Goal: Task Accomplishment & Management: Use online tool/utility

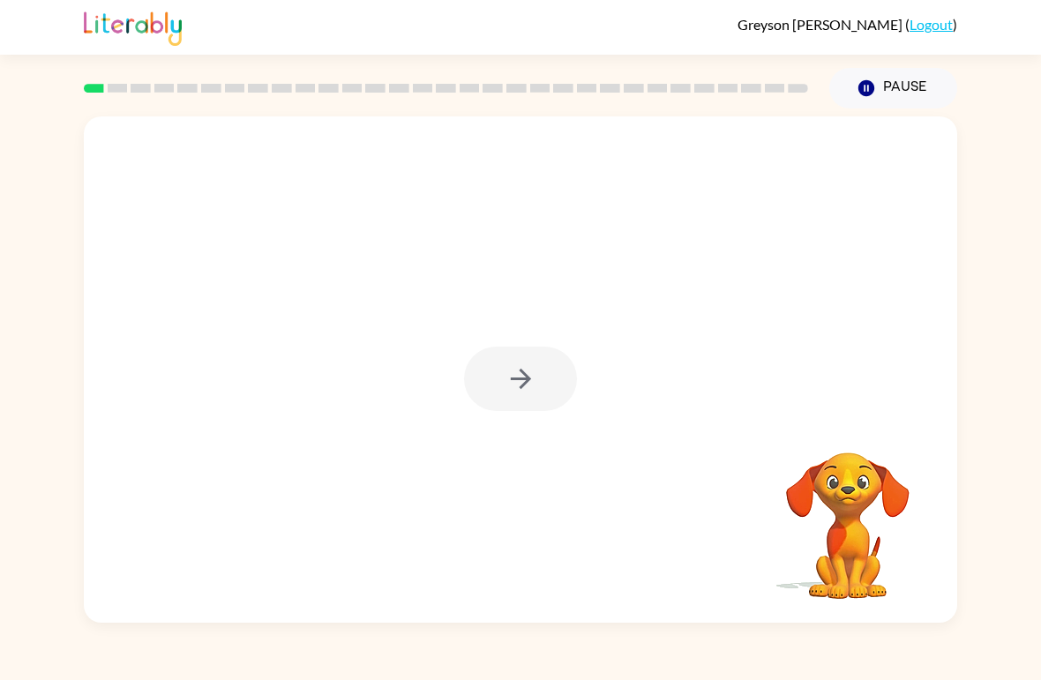
click at [541, 381] on div at bounding box center [520, 379] width 113 height 64
click at [536, 361] on div at bounding box center [520, 379] width 113 height 64
click at [535, 360] on div at bounding box center [520, 379] width 113 height 64
click at [532, 371] on div at bounding box center [520, 379] width 113 height 64
click at [538, 367] on button "button" at bounding box center [520, 379] width 113 height 64
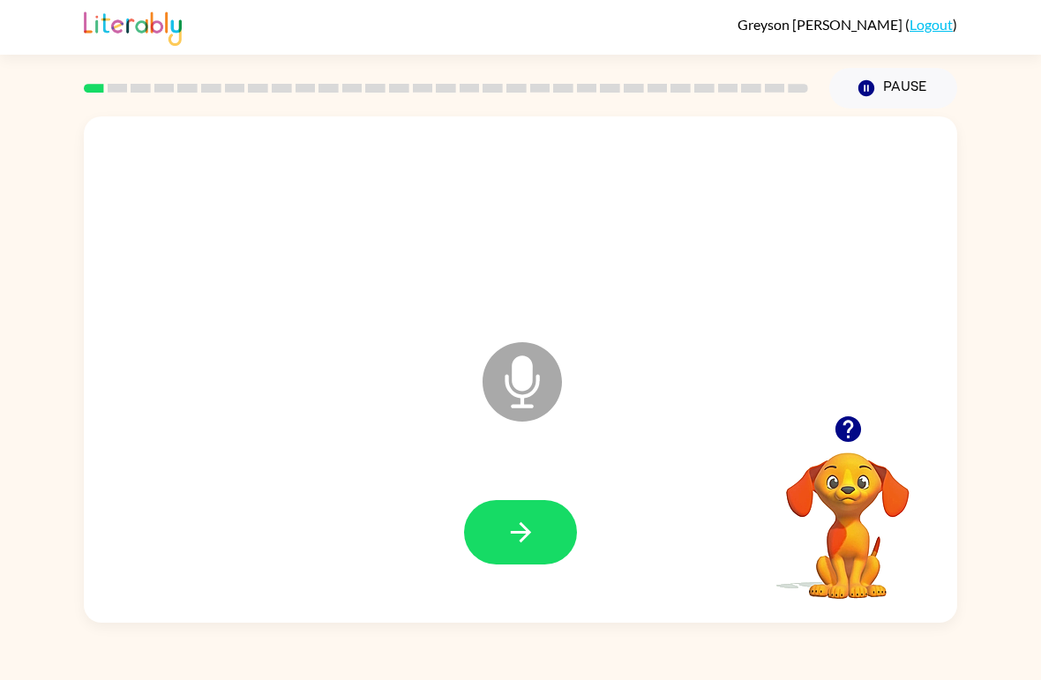
click at [557, 521] on button "button" at bounding box center [520, 532] width 113 height 64
click at [526, 547] on icon "button" at bounding box center [520, 532] width 31 height 31
click at [555, 526] on button "button" at bounding box center [520, 532] width 113 height 64
click at [558, 532] on button "button" at bounding box center [520, 532] width 113 height 64
click at [573, 543] on button "button" at bounding box center [520, 532] width 113 height 64
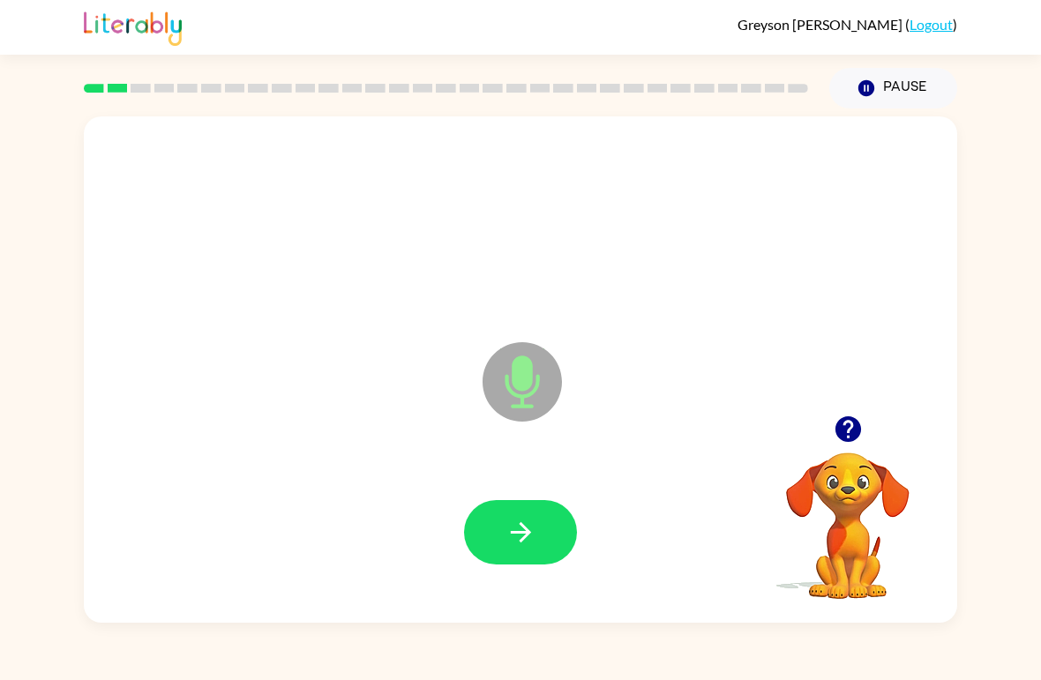
click at [523, 530] on icon "button" at bounding box center [520, 532] width 31 height 31
click at [514, 534] on icon "button" at bounding box center [520, 532] width 20 height 20
click at [544, 543] on button "button" at bounding box center [520, 532] width 113 height 64
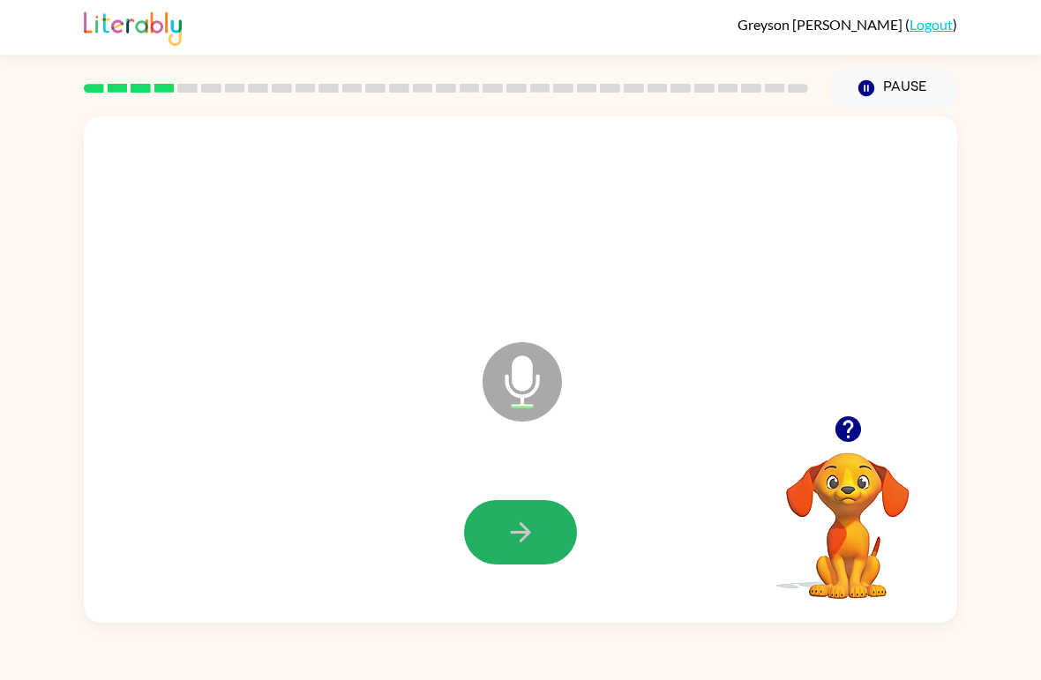
click at [525, 534] on icon "button" at bounding box center [520, 532] width 20 height 20
click at [524, 545] on icon "button" at bounding box center [520, 532] width 31 height 31
click at [505, 508] on button "button" at bounding box center [520, 532] width 113 height 64
click at [538, 531] on button "button" at bounding box center [520, 532] width 113 height 64
click at [540, 541] on button "button" at bounding box center [520, 532] width 113 height 64
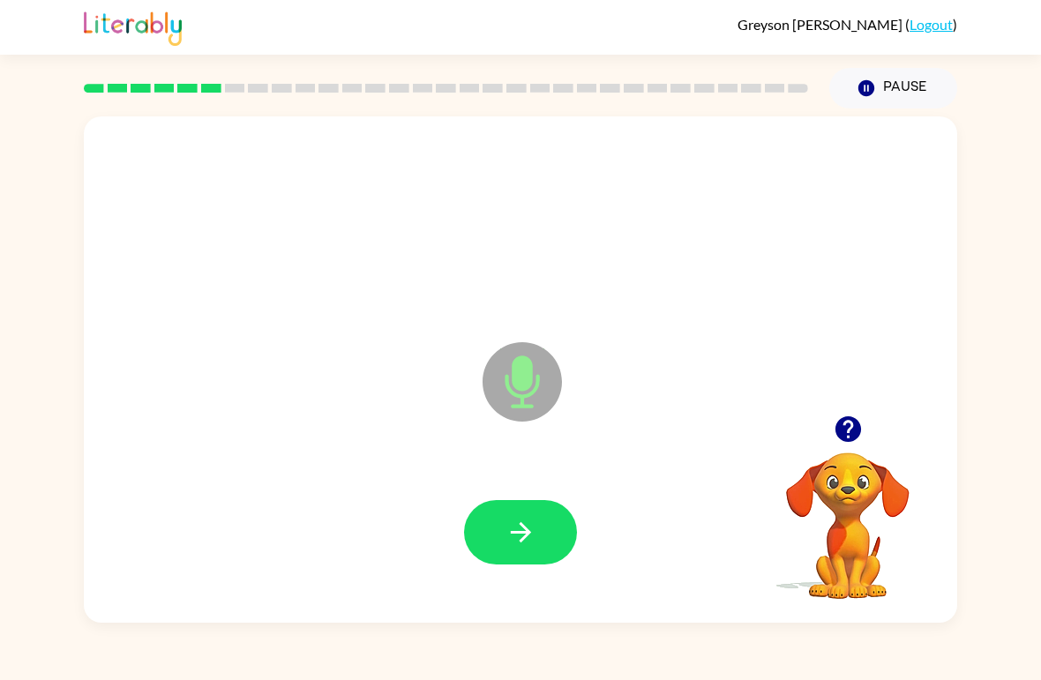
click at [539, 548] on button "button" at bounding box center [520, 532] width 113 height 64
click at [21, 131] on div "Microphone The Microphone is here when it is your turn to talk Your browser mus…" at bounding box center [520, 366] width 1041 height 514
click at [544, 535] on button "button" at bounding box center [520, 532] width 113 height 64
click at [534, 540] on icon "button" at bounding box center [520, 532] width 31 height 31
click at [547, 534] on button "button" at bounding box center [520, 532] width 113 height 64
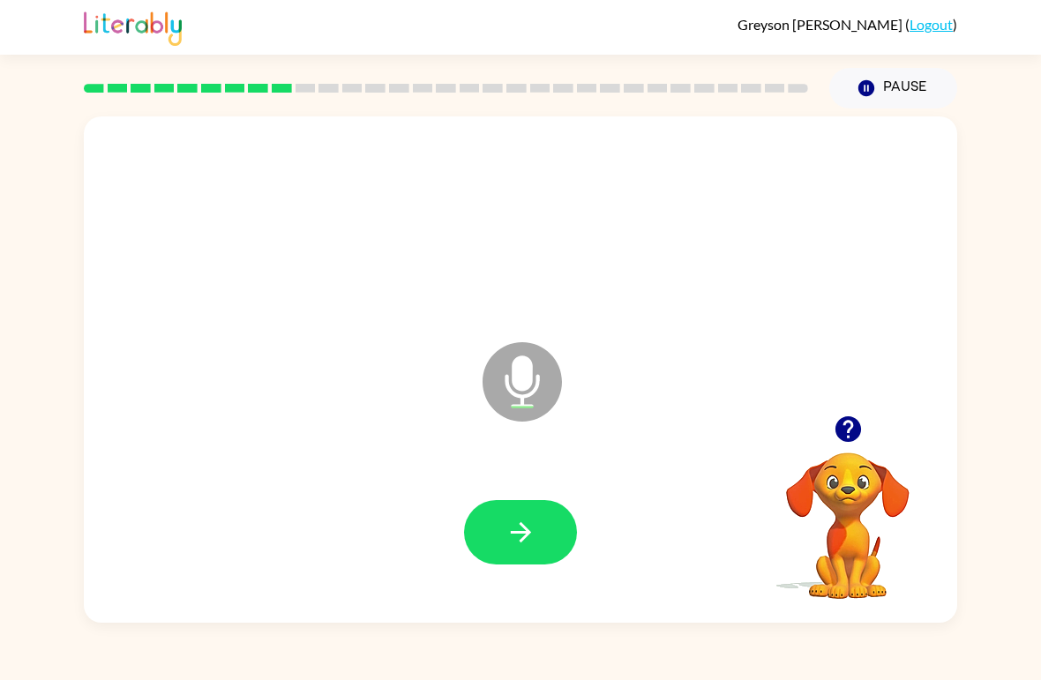
click at [543, 529] on button "button" at bounding box center [520, 532] width 113 height 64
click at [535, 553] on button "button" at bounding box center [520, 532] width 113 height 64
click at [545, 528] on button "button" at bounding box center [520, 532] width 113 height 64
click at [552, 535] on button "button" at bounding box center [520, 532] width 113 height 64
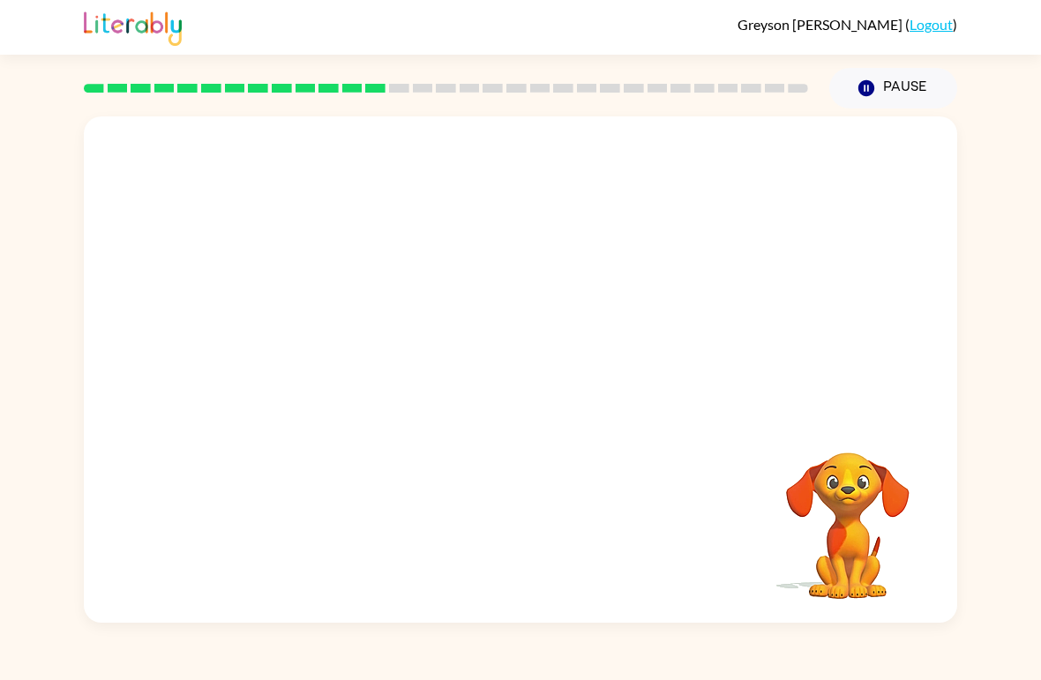
click at [722, 619] on div "Your browser must support playing .mp4 files to use Literably. Please try using…" at bounding box center [520, 369] width 873 height 506
click at [1031, 276] on div "Your browser must support playing .mp4 files to use Literably. Please try using…" at bounding box center [520, 366] width 1041 height 514
click at [879, 73] on button "Pause Pause" at bounding box center [893, 88] width 128 height 41
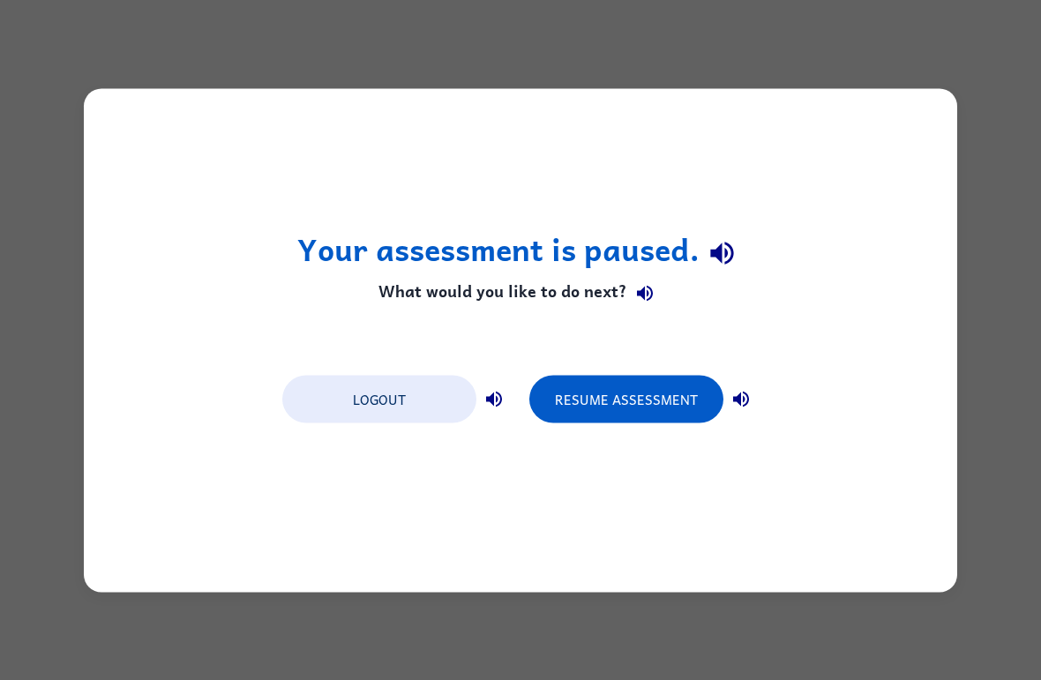
click at [957, 83] on div "Your assessment is paused. What would you like to do next? Logout Resume Assess…" at bounding box center [520, 340] width 1041 height 680
click at [957, 82] on div "Your assessment is paused. What would you like to do next? Logout Resume Assess…" at bounding box center [520, 340] width 1041 height 680
click at [959, 103] on div "Your assessment is paused. What would you like to do next? Logout Resume Assess…" at bounding box center [520, 340] width 1041 height 680
click at [932, 134] on div "Your assessment is paused. What would you like to do next? Logout Resume Assess…" at bounding box center [520, 340] width 873 height 504
click at [617, 400] on button "Resume Assessment" at bounding box center [626, 399] width 194 height 48
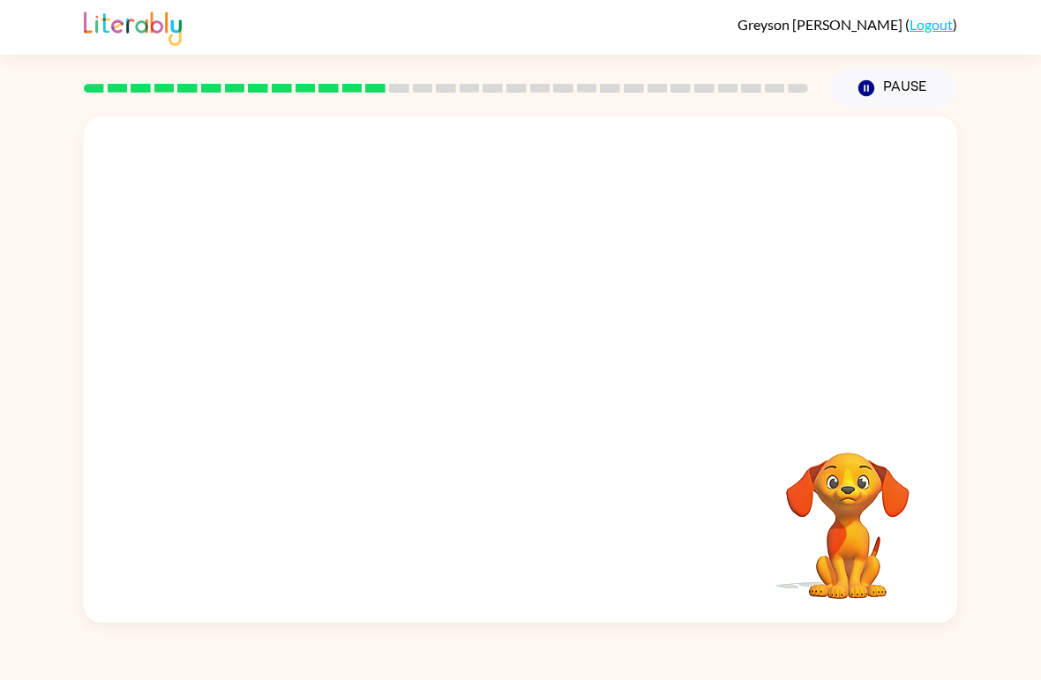
click at [852, 499] on video "Your browser must support playing .mp4 files to use Literably. Please try using…" at bounding box center [848, 513] width 176 height 176
click at [851, 498] on video "Your browser must support playing .mp4 files to use Literably. Please try using…" at bounding box center [848, 513] width 176 height 176
click at [867, 534] on video "Your browser must support playing .mp4 files to use Literably. Please try using…" at bounding box center [848, 513] width 176 height 176
click at [482, 86] on div at bounding box center [446, 88] width 724 height 9
click at [425, 59] on div at bounding box center [445, 88] width 745 height 62
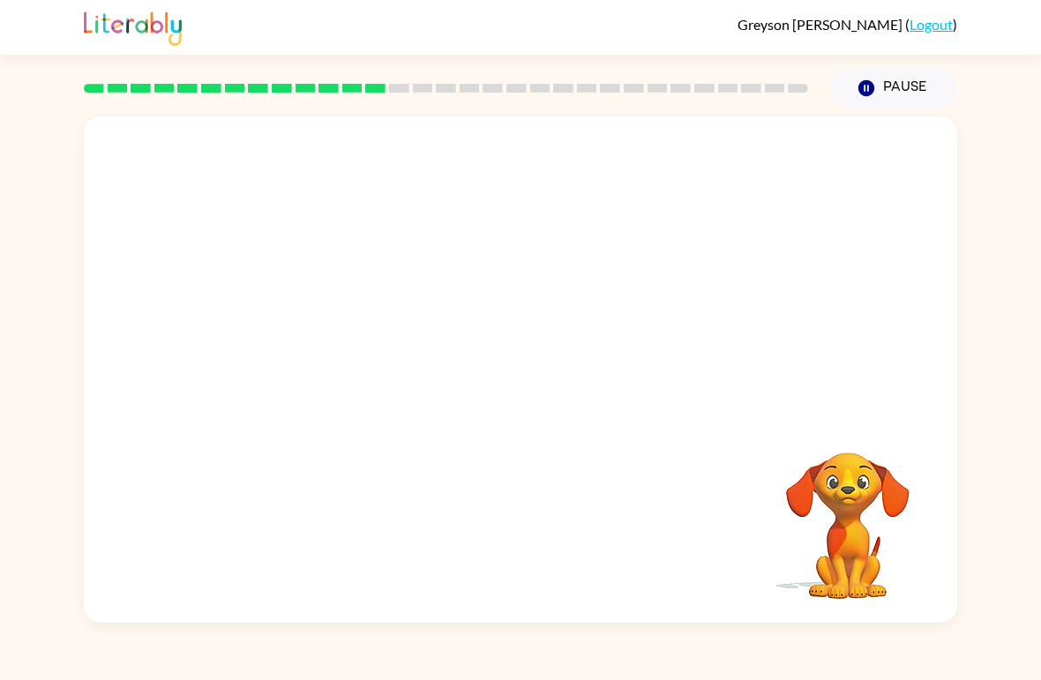
click at [948, 81] on button "Pause Pause" at bounding box center [893, 88] width 128 height 41
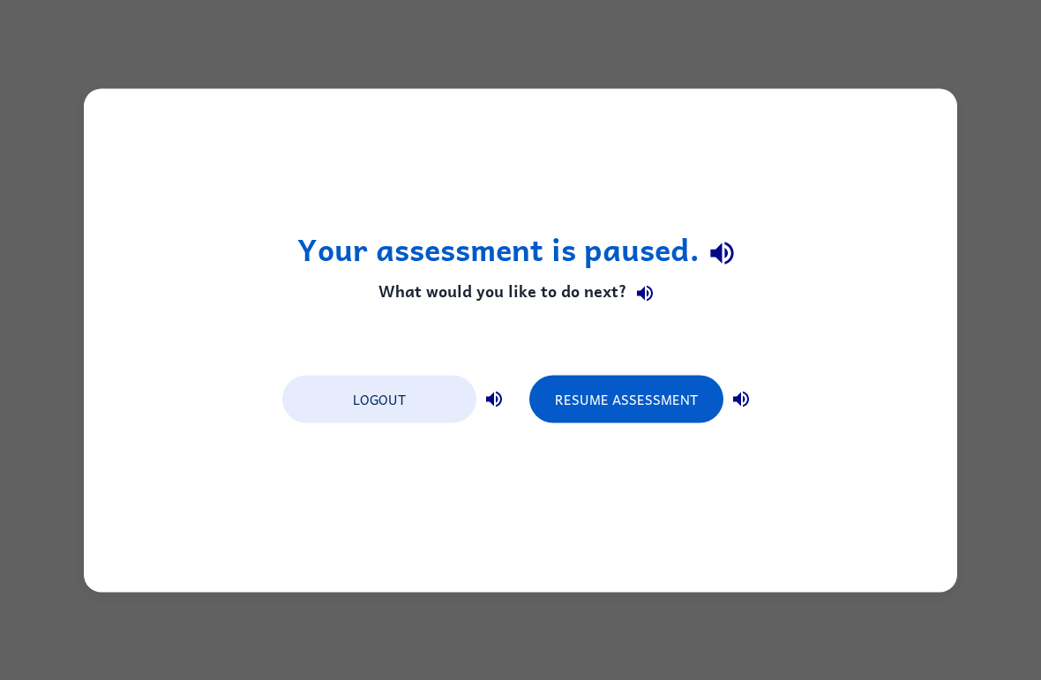
click at [632, 400] on button "Resume Assessment" at bounding box center [626, 399] width 194 height 48
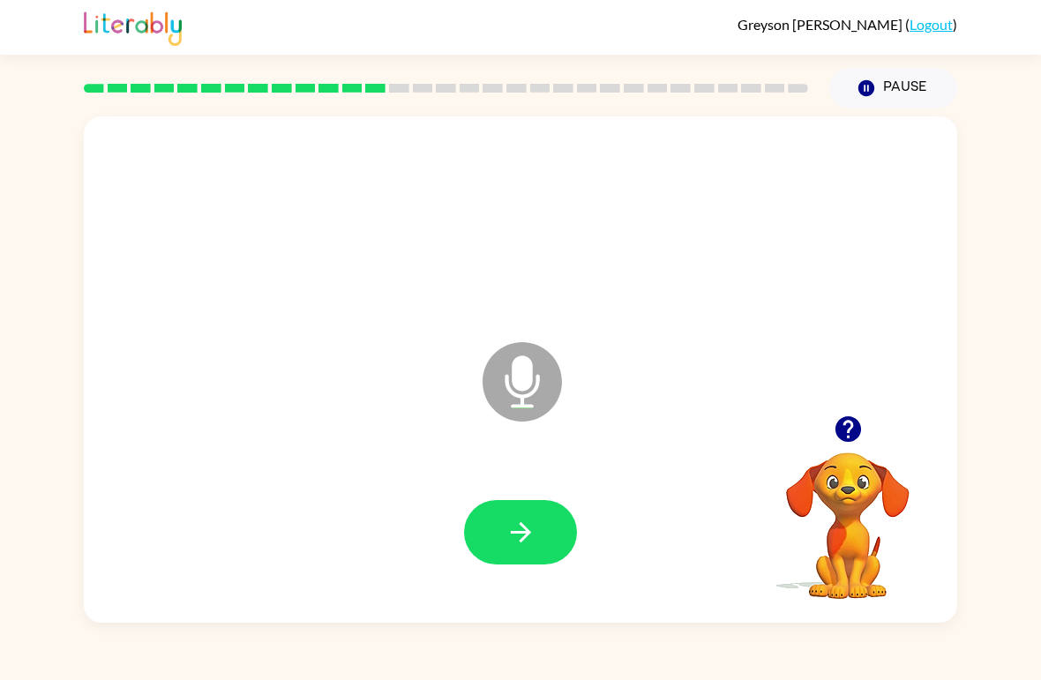
click at [543, 538] on button "button" at bounding box center [520, 532] width 113 height 64
click at [545, 540] on button "button" at bounding box center [520, 532] width 113 height 64
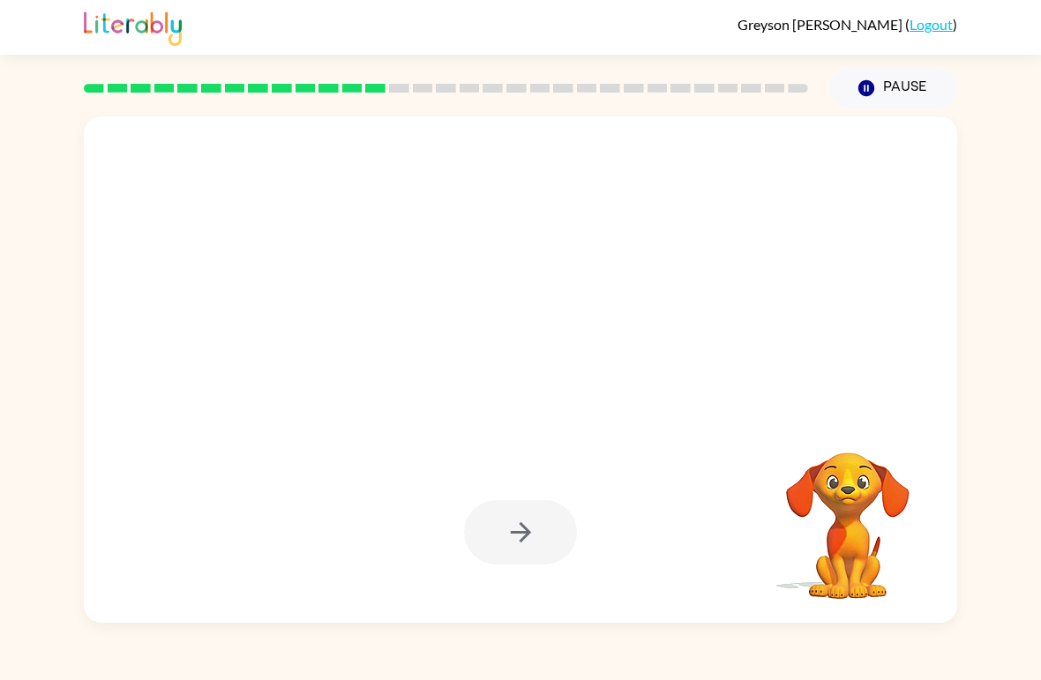
click at [483, 527] on div at bounding box center [520, 532] width 113 height 64
click at [482, 526] on div at bounding box center [520, 532] width 113 height 64
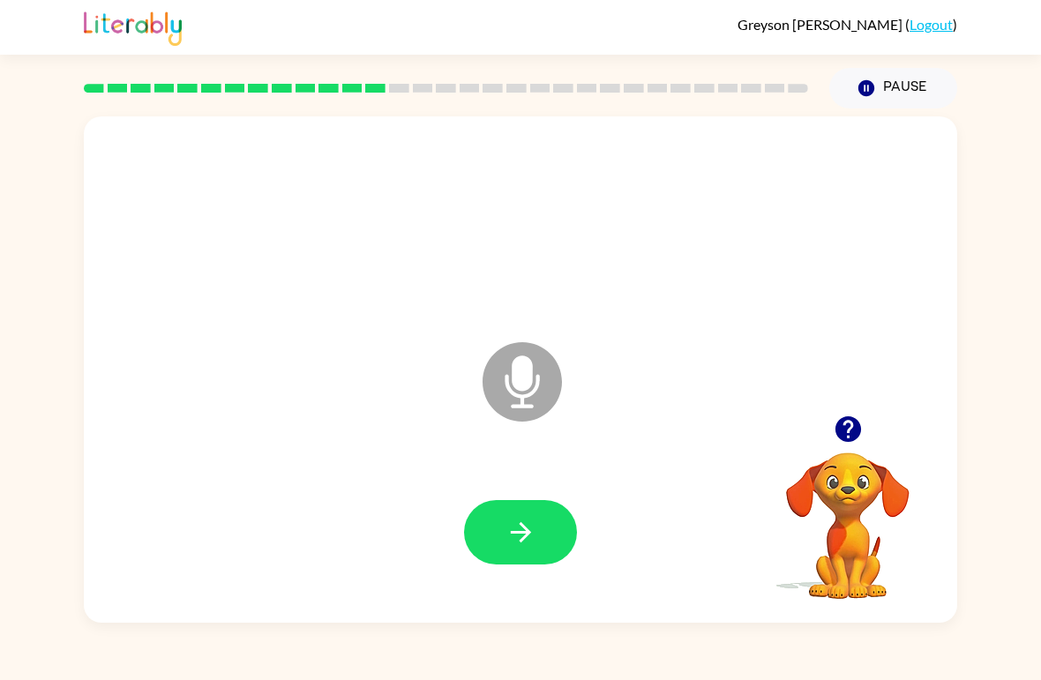
click at [535, 528] on icon "button" at bounding box center [520, 532] width 31 height 31
click at [515, 546] on icon "button" at bounding box center [520, 532] width 31 height 31
click at [531, 546] on icon "button" at bounding box center [520, 532] width 31 height 31
click at [509, 519] on icon "button" at bounding box center [520, 532] width 31 height 31
click at [559, 512] on button "button" at bounding box center [520, 532] width 113 height 64
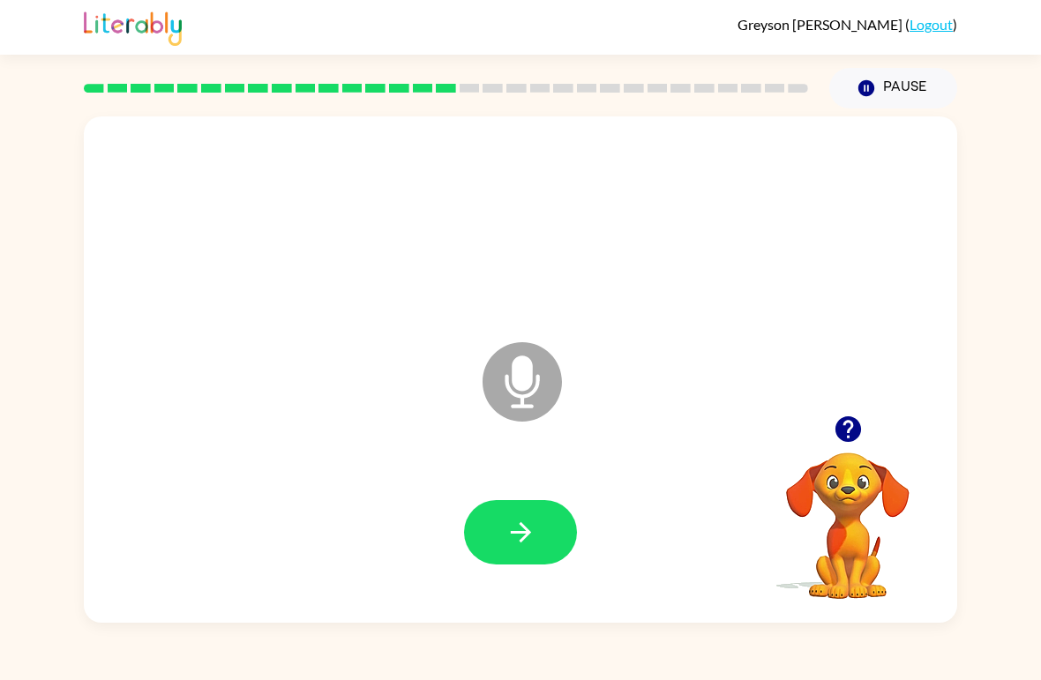
click at [509, 580] on div at bounding box center [520, 533] width 838 height 146
click at [509, 579] on div at bounding box center [520, 533] width 838 height 146
click at [558, 551] on button "button" at bounding box center [520, 532] width 113 height 64
click at [523, 534] on icon "button" at bounding box center [520, 532] width 20 height 20
click at [554, 563] on button "button" at bounding box center [520, 532] width 113 height 64
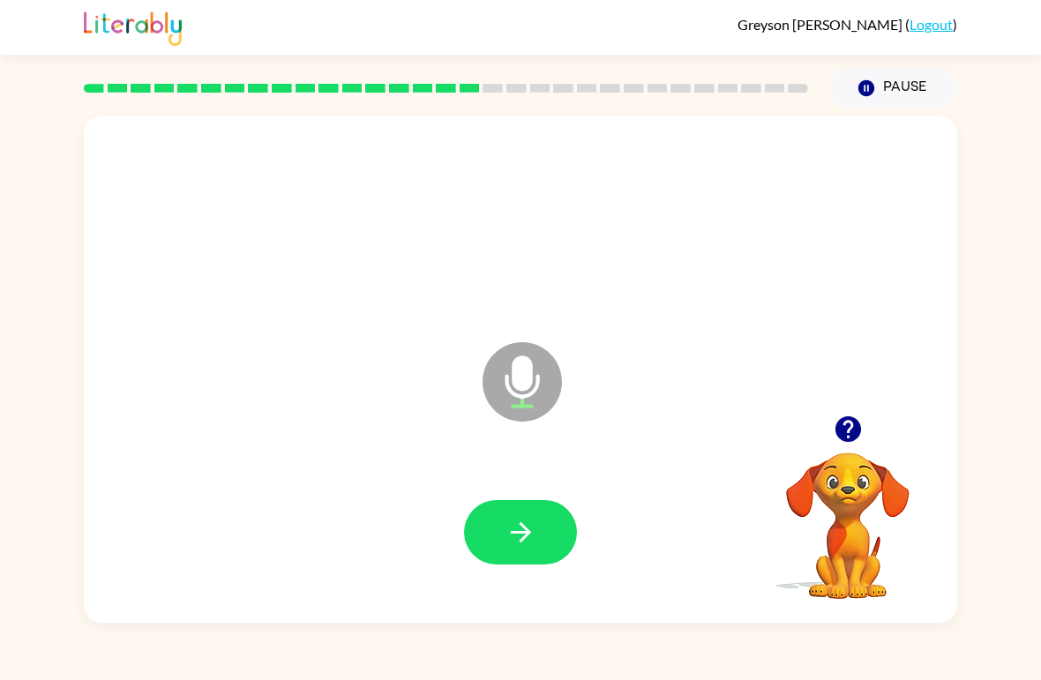
click at [554, 518] on button "button" at bounding box center [520, 532] width 113 height 64
click at [526, 527] on icon "button" at bounding box center [520, 532] width 31 height 31
click at [521, 545] on icon "button" at bounding box center [520, 532] width 31 height 31
click at [547, 531] on button "button" at bounding box center [520, 532] width 113 height 64
click at [854, 430] on icon "button" at bounding box center [847, 429] width 26 height 26
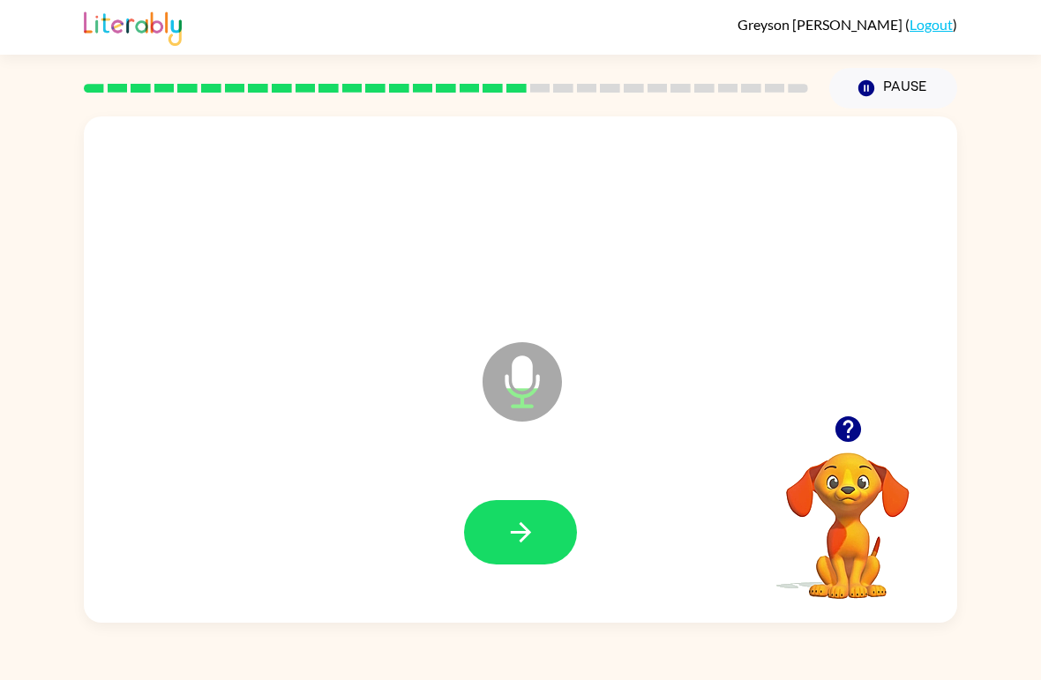
click at [551, 526] on button "button" at bounding box center [520, 532] width 113 height 64
click at [521, 564] on button "button" at bounding box center [520, 532] width 113 height 64
click at [523, 566] on div at bounding box center [520, 533] width 838 height 146
click at [526, 525] on icon "button" at bounding box center [520, 532] width 31 height 31
click at [528, 555] on button "button" at bounding box center [520, 532] width 113 height 64
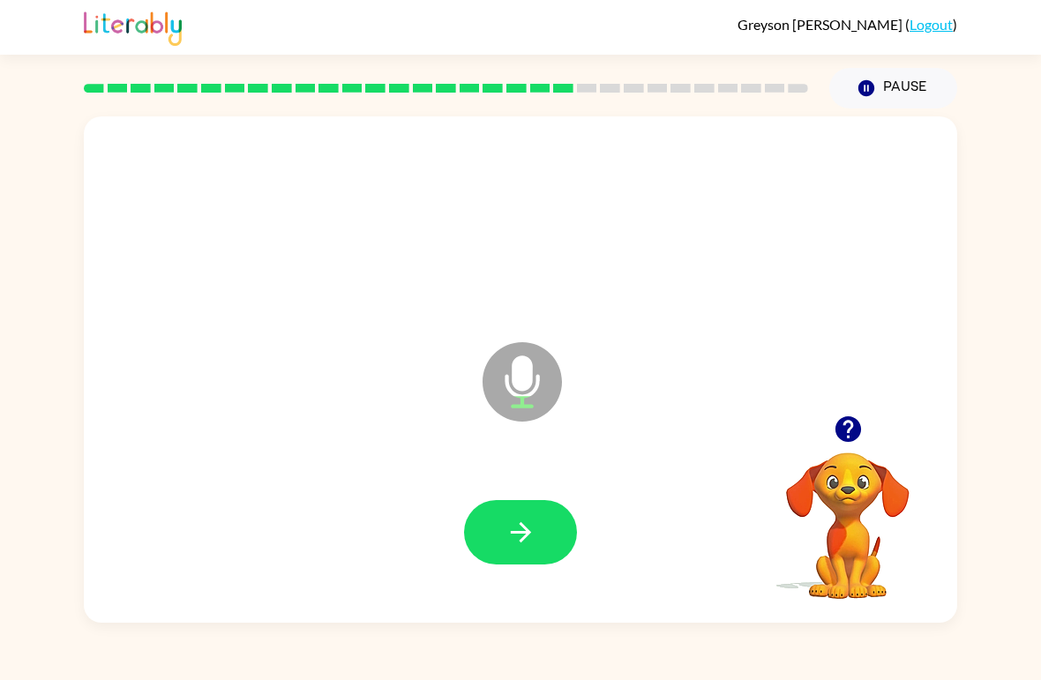
click at [550, 543] on button "button" at bounding box center [520, 532] width 113 height 64
click at [536, 552] on button "button" at bounding box center [520, 532] width 113 height 64
click at [849, 432] on icon "button" at bounding box center [848, 429] width 31 height 31
click at [554, 535] on button "button" at bounding box center [520, 532] width 113 height 64
click at [855, 437] on icon "button" at bounding box center [847, 429] width 26 height 26
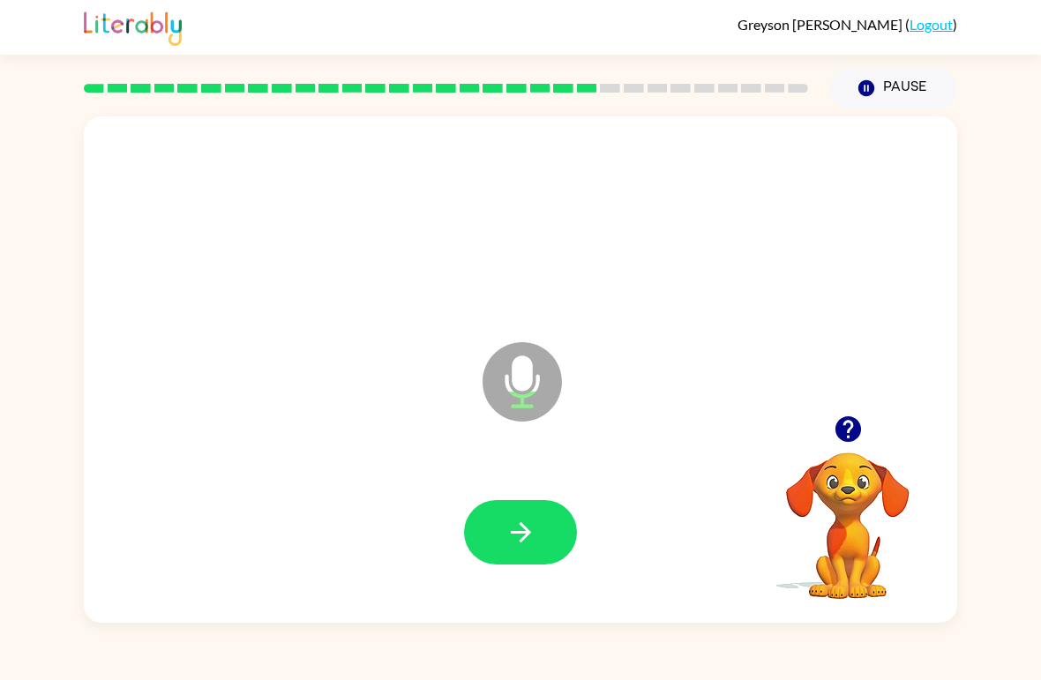
click at [517, 535] on icon "button" at bounding box center [520, 532] width 31 height 31
click at [497, 558] on button "button" at bounding box center [520, 532] width 113 height 64
click at [529, 540] on icon "button" at bounding box center [520, 532] width 31 height 31
click at [498, 565] on button "button" at bounding box center [520, 532] width 113 height 64
click at [548, 515] on button "button" at bounding box center [520, 532] width 113 height 64
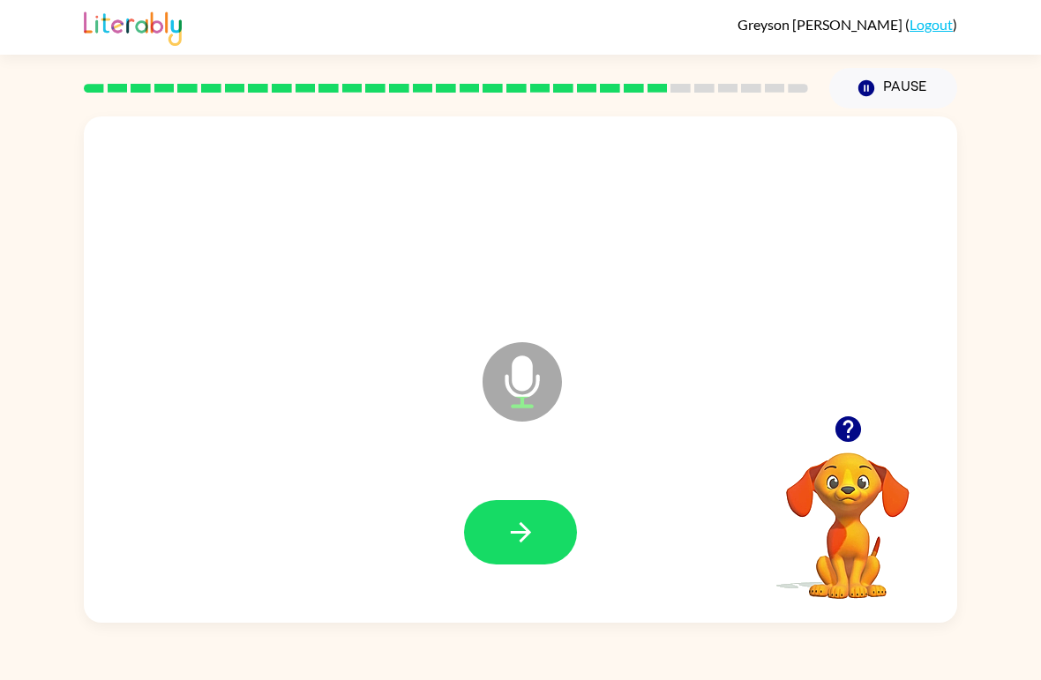
click at [533, 527] on icon "button" at bounding box center [520, 532] width 31 height 31
click at [538, 549] on button "button" at bounding box center [520, 532] width 113 height 64
click at [547, 528] on button "button" at bounding box center [520, 532] width 113 height 64
click at [555, 537] on button "button" at bounding box center [520, 532] width 113 height 64
click at [530, 524] on icon "button" at bounding box center [520, 532] width 31 height 31
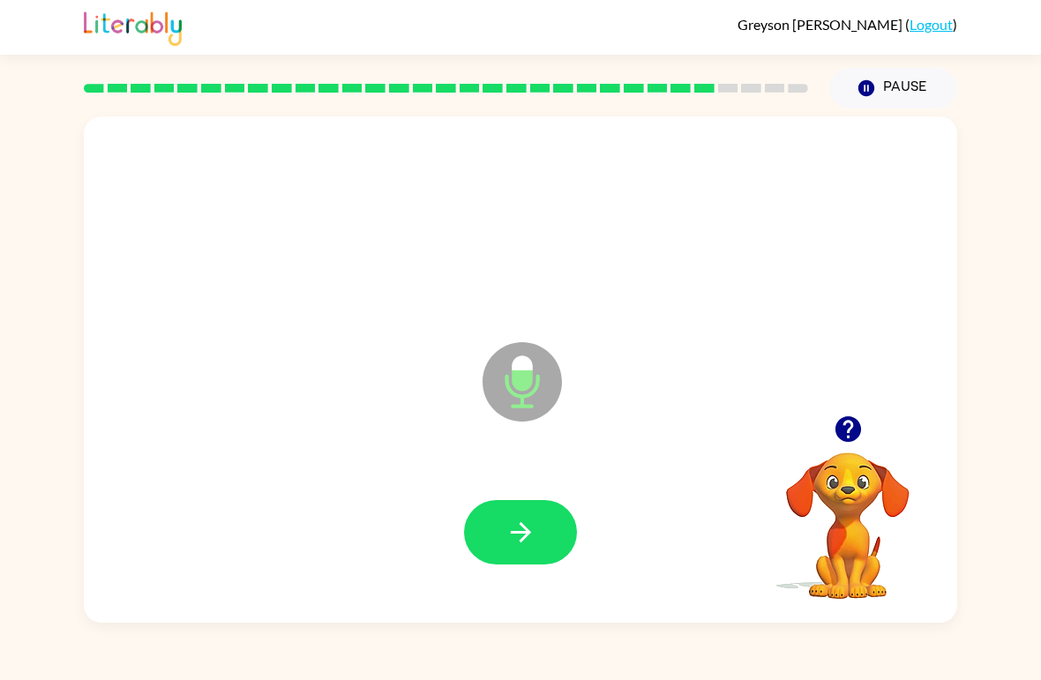
click at [531, 541] on icon "button" at bounding box center [520, 532] width 31 height 31
click at [541, 515] on button "button" at bounding box center [520, 532] width 113 height 64
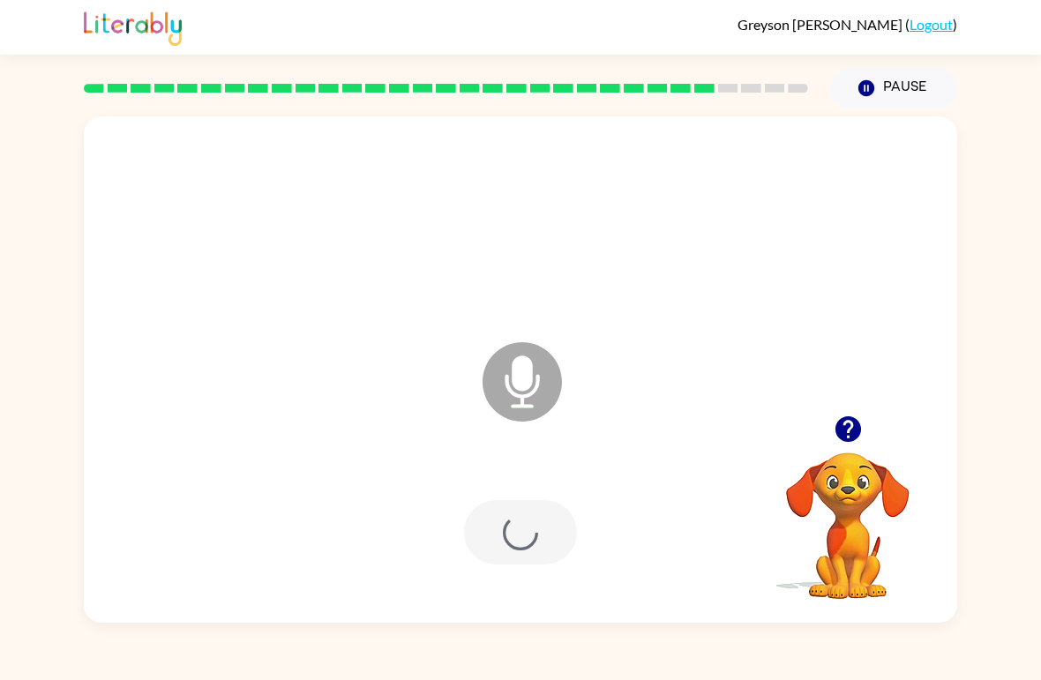
click at [520, 552] on div at bounding box center [520, 532] width 113 height 64
click at [864, 444] on button "button" at bounding box center [848, 429] width 45 height 45
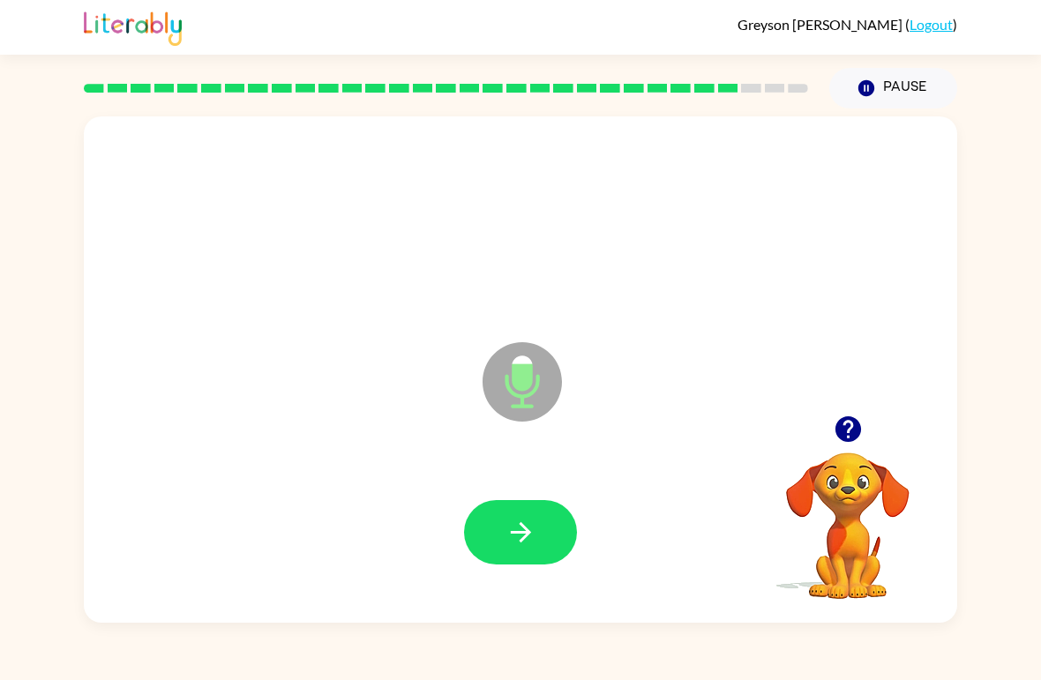
click at [841, 438] on icon "button" at bounding box center [847, 429] width 26 height 26
click at [540, 541] on button "button" at bounding box center [520, 532] width 113 height 64
click at [513, 540] on icon "button" at bounding box center [520, 532] width 31 height 31
click at [562, 503] on div at bounding box center [520, 532] width 113 height 64
click at [534, 545] on icon "button" at bounding box center [520, 532] width 31 height 31
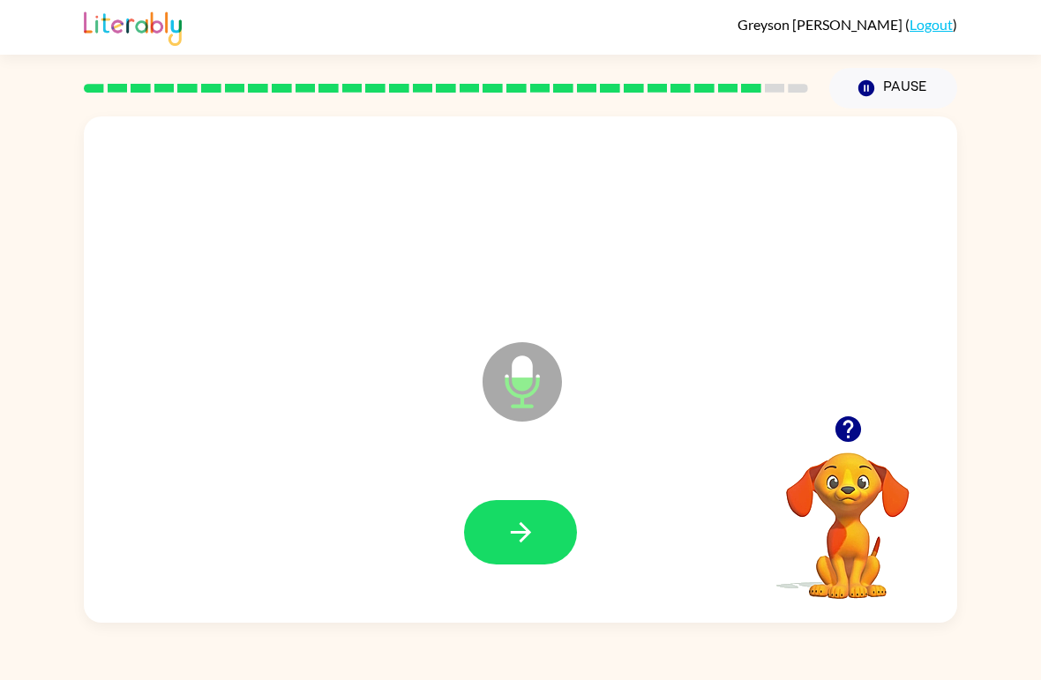
click at [518, 539] on icon "button" at bounding box center [520, 532] width 31 height 31
click at [553, 522] on button "button" at bounding box center [520, 532] width 113 height 64
click at [544, 540] on button "button" at bounding box center [520, 532] width 113 height 64
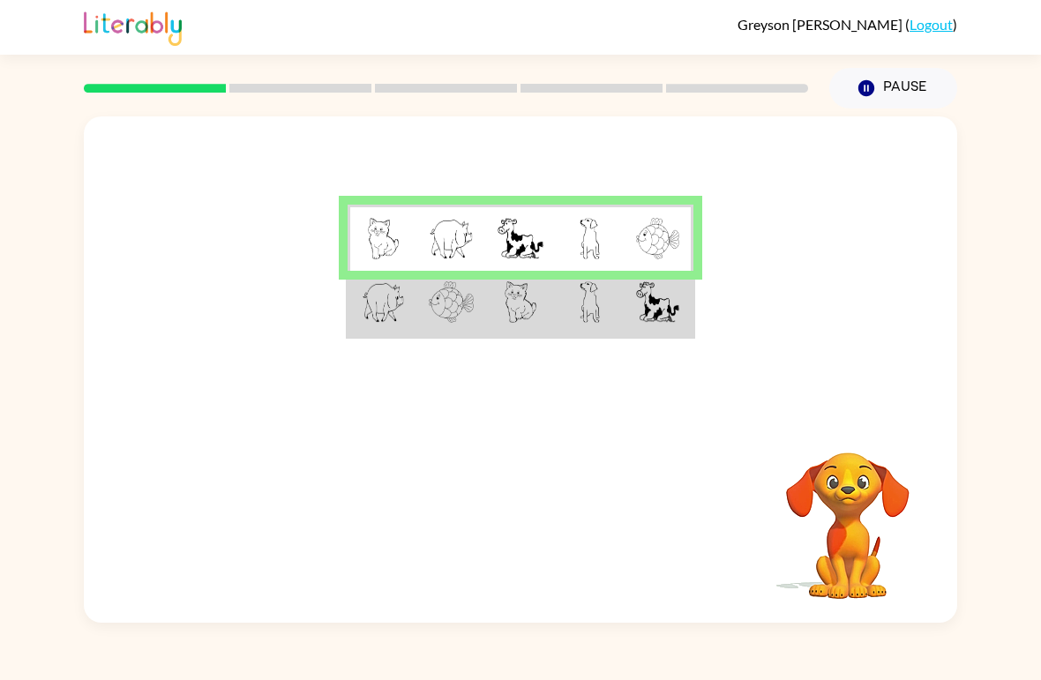
click at [400, 336] on td at bounding box center [382, 304] width 69 height 66
click at [461, 334] on td at bounding box center [451, 304] width 69 height 66
click at [368, 317] on img at bounding box center [383, 301] width 43 height 41
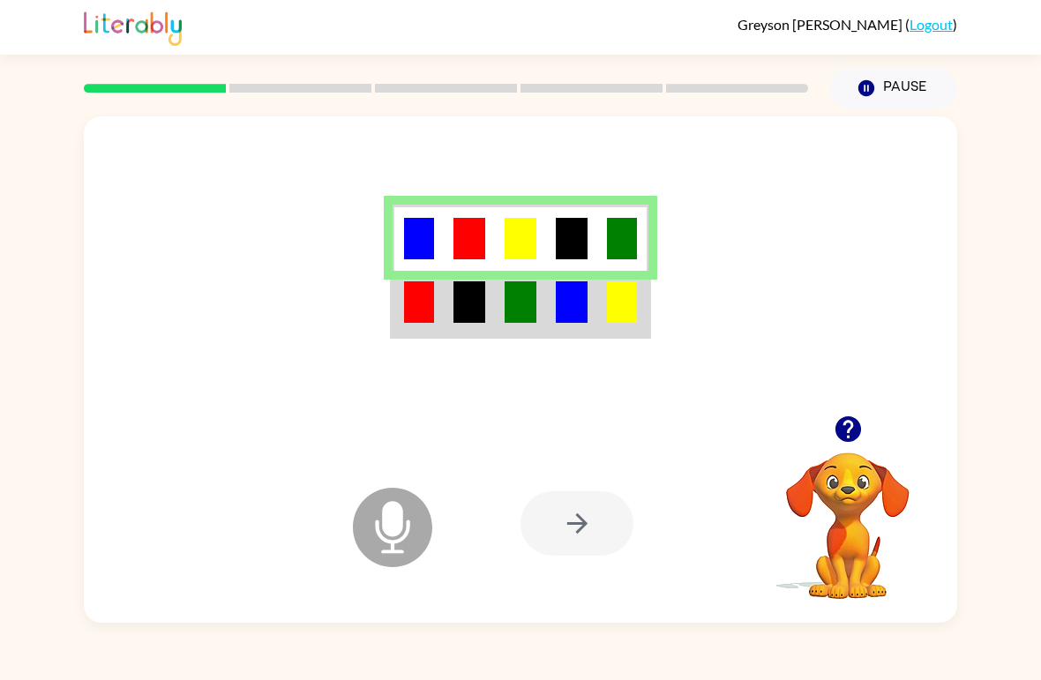
click at [465, 312] on img at bounding box center [469, 301] width 32 height 41
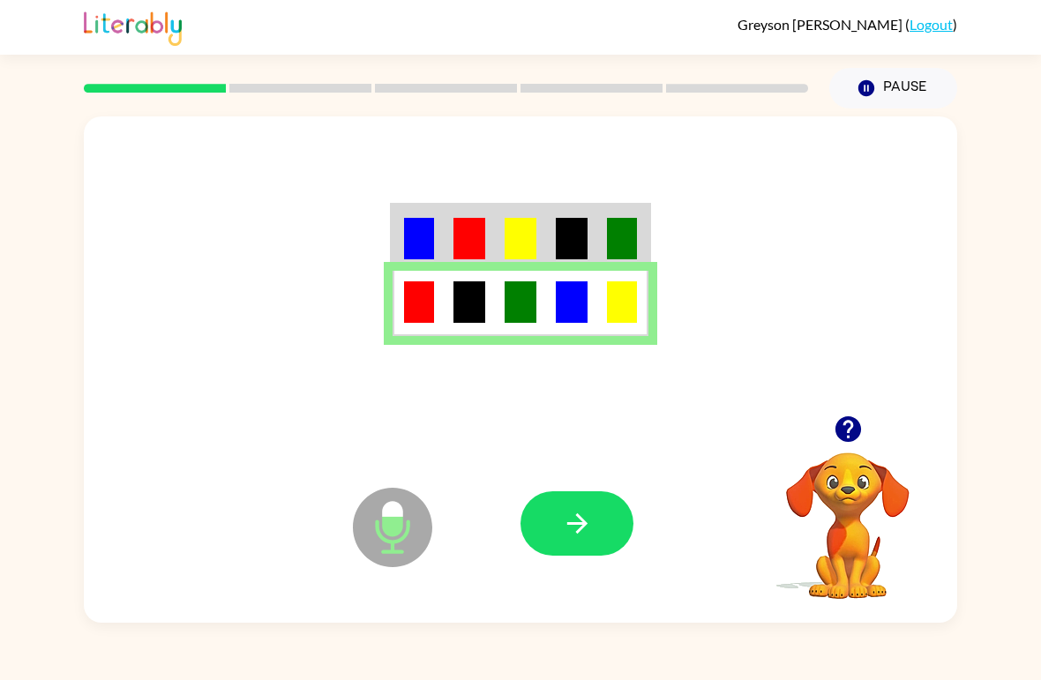
click at [568, 516] on icon "button" at bounding box center [577, 523] width 31 height 31
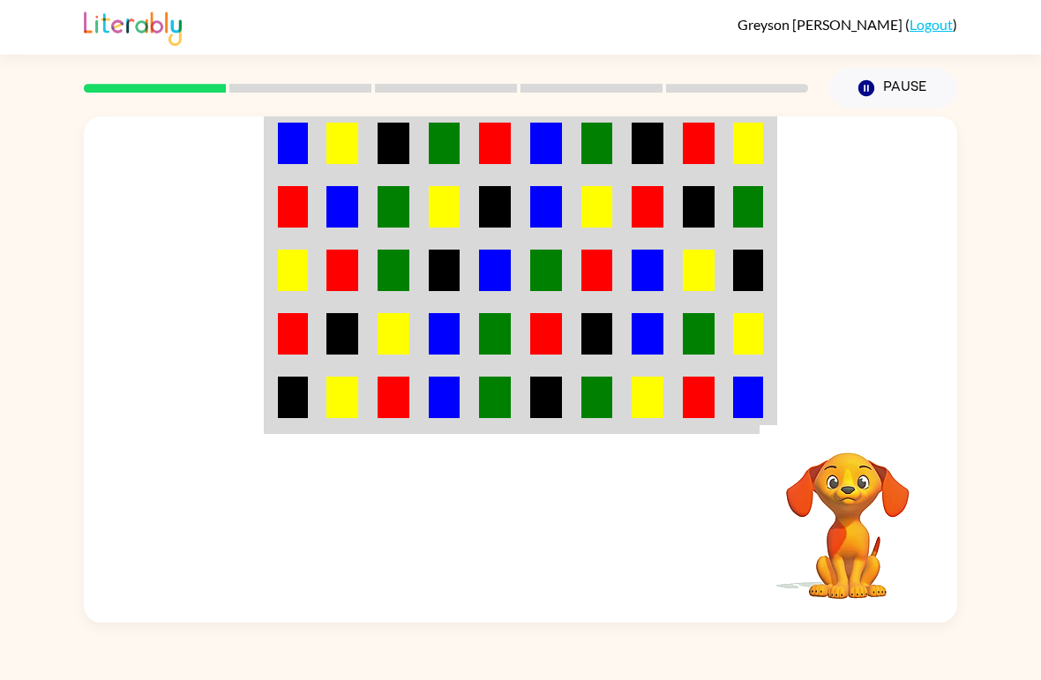
click at [650, 159] on img at bounding box center [648, 143] width 32 height 41
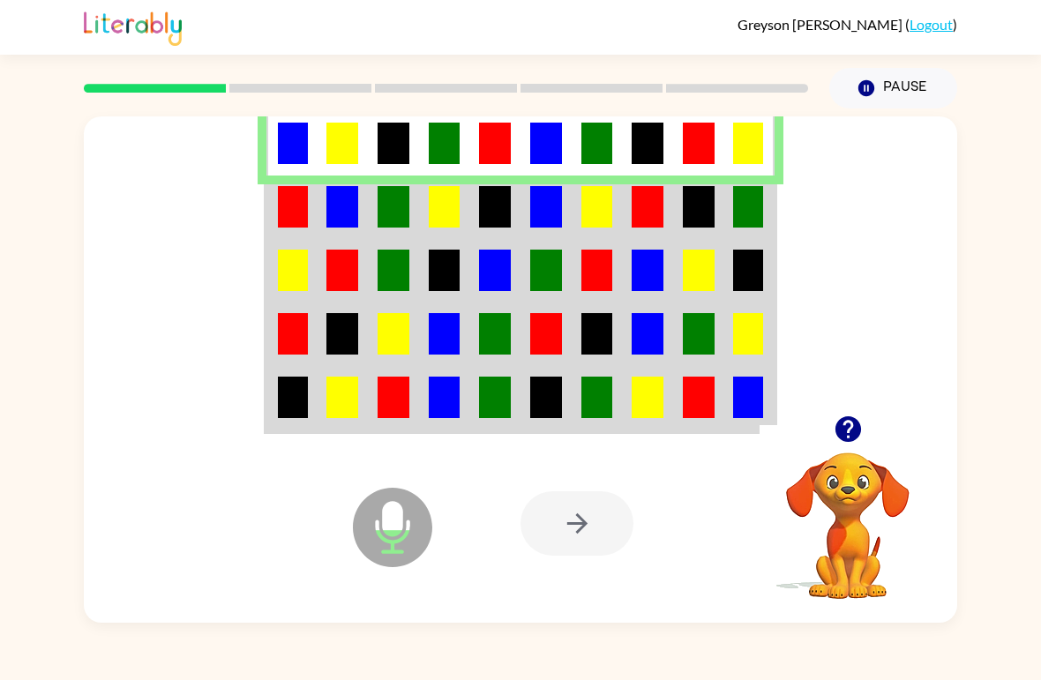
click at [475, 202] on td at bounding box center [494, 208] width 51 height 64
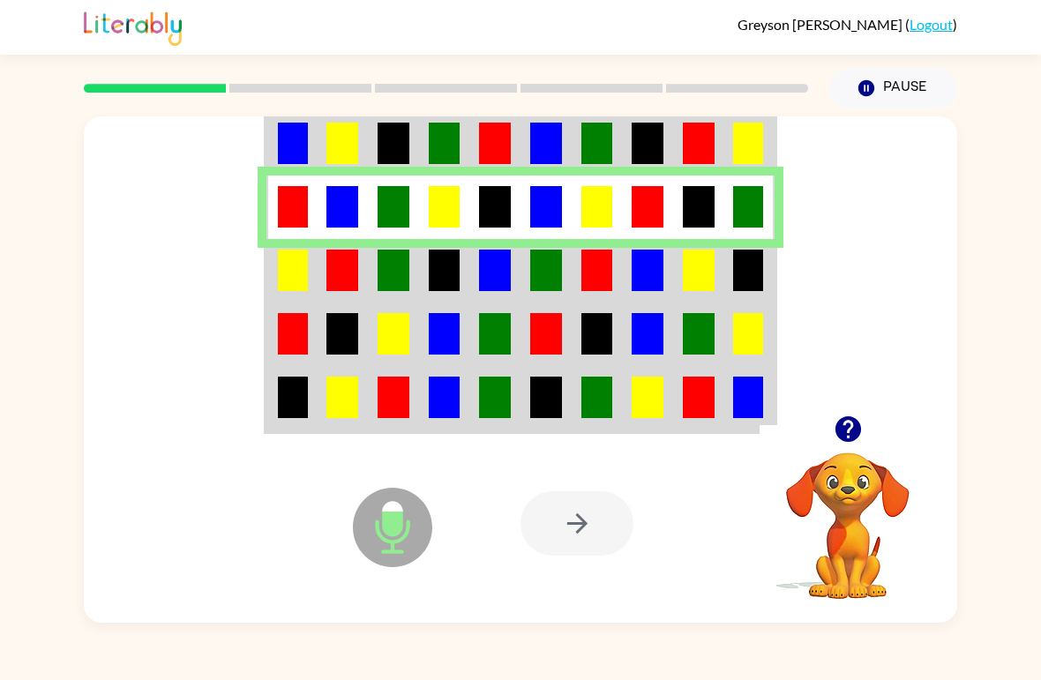
click at [429, 281] on img at bounding box center [445, 270] width 32 height 41
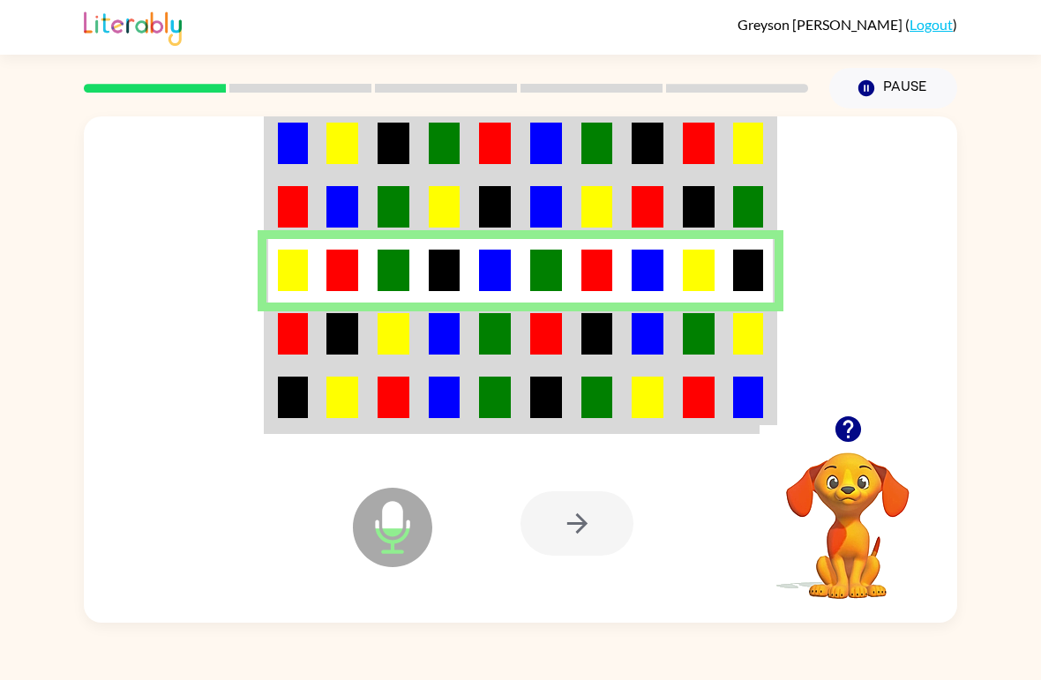
click at [375, 343] on td at bounding box center [393, 335] width 51 height 64
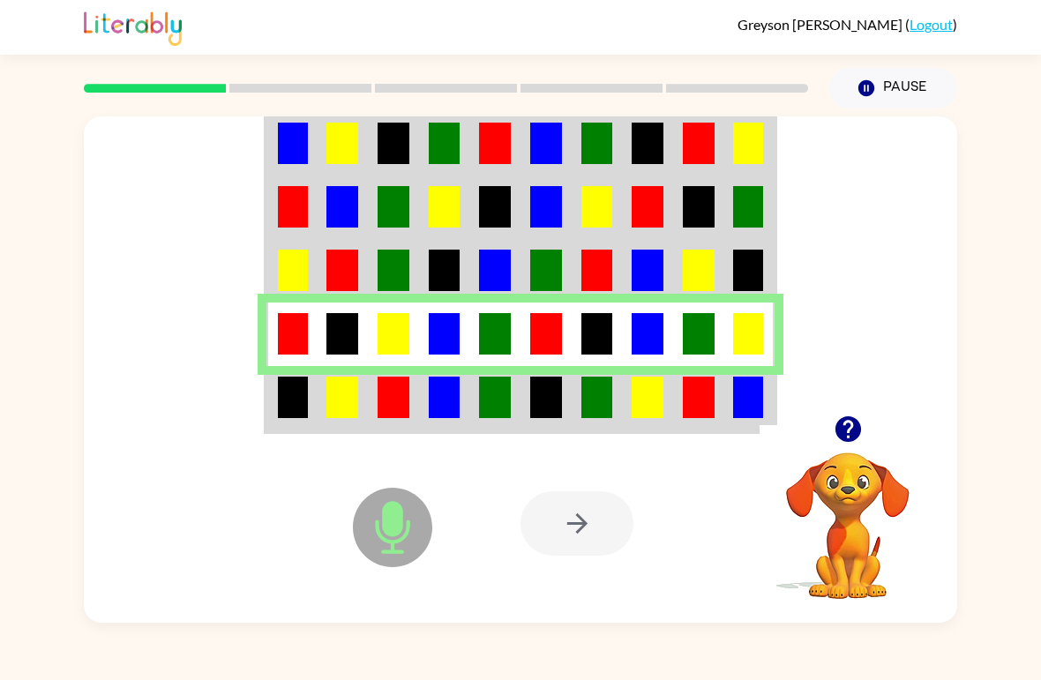
click at [441, 405] on img at bounding box center [445, 397] width 32 height 41
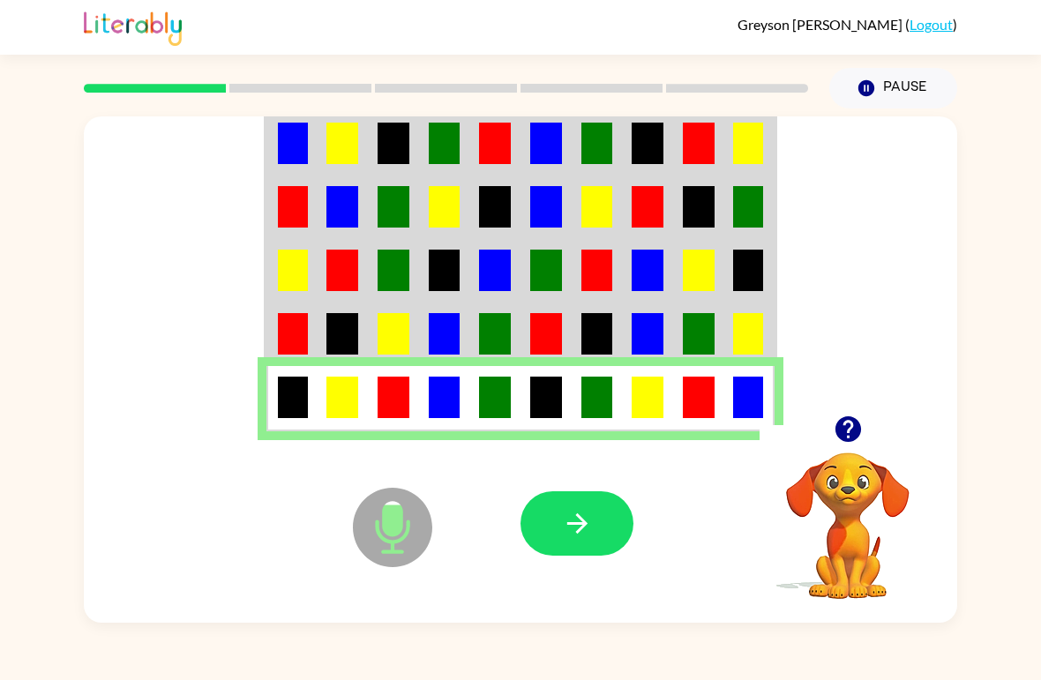
click at [573, 531] on icon "button" at bounding box center [577, 523] width 31 height 31
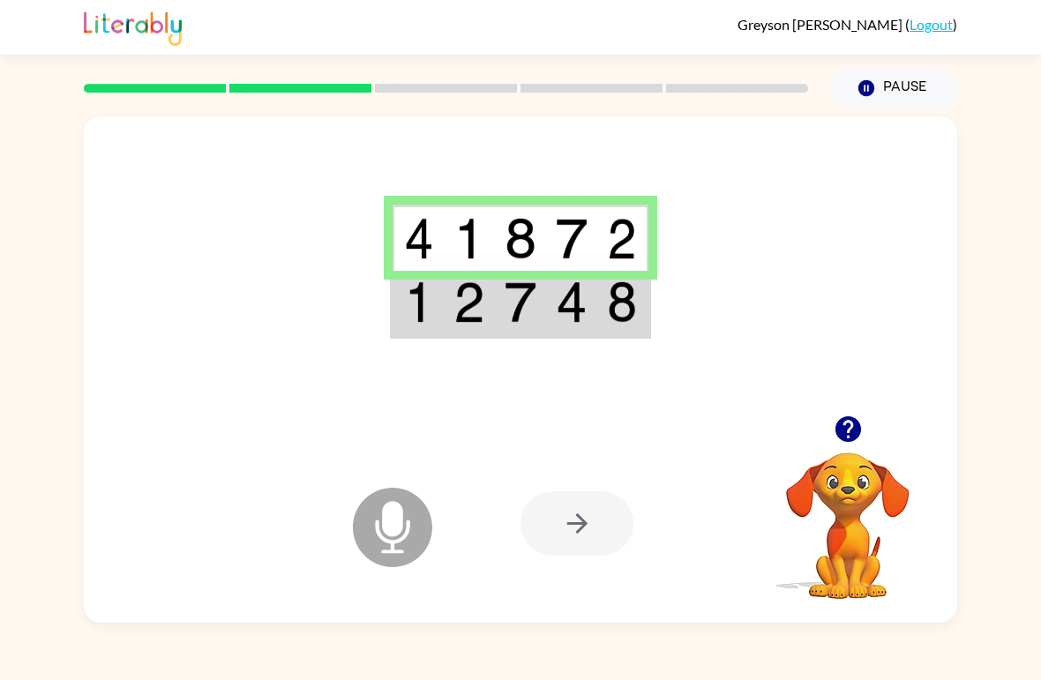
click at [473, 302] on img at bounding box center [469, 301] width 32 height 41
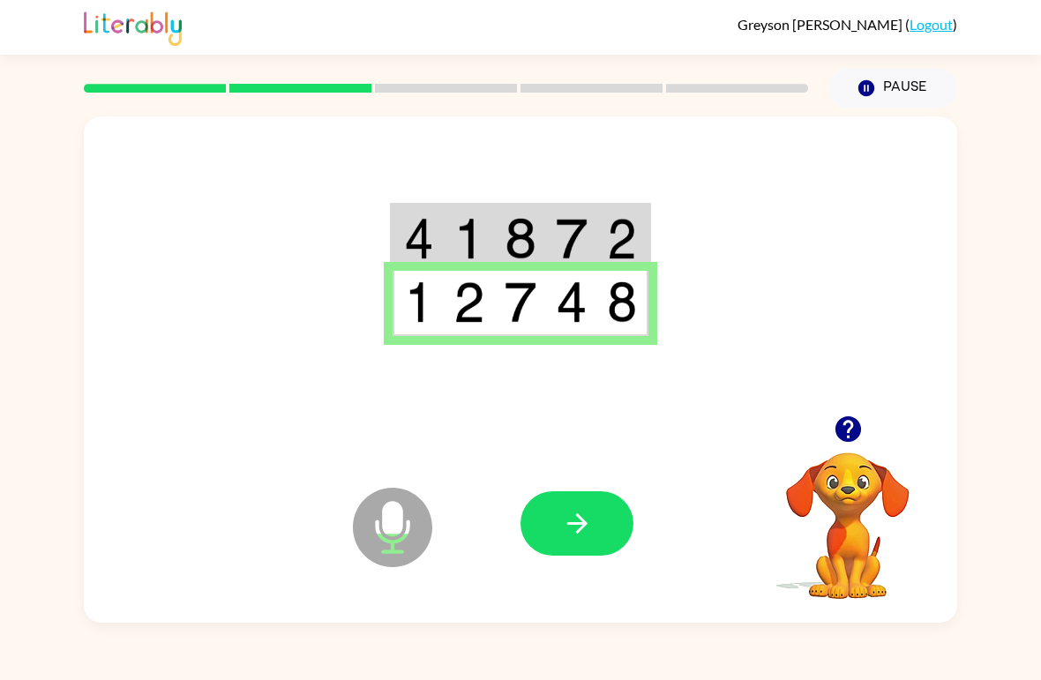
click at [607, 515] on button "button" at bounding box center [576, 523] width 113 height 64
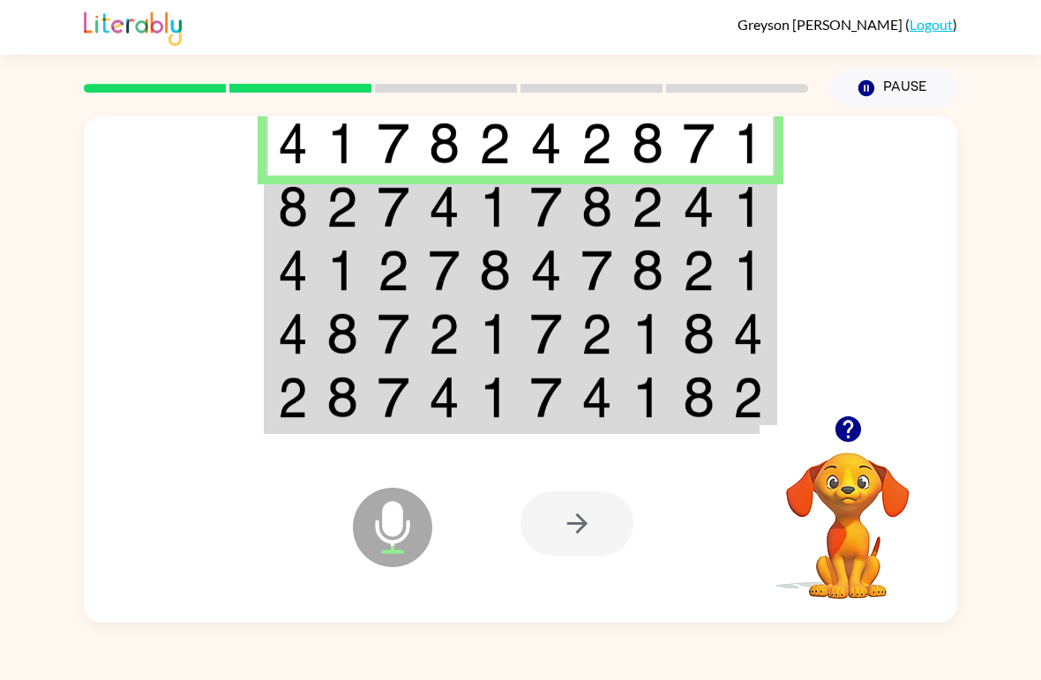
click at [393, 223] on img at bounding box center [394, 206] width 32 height 41
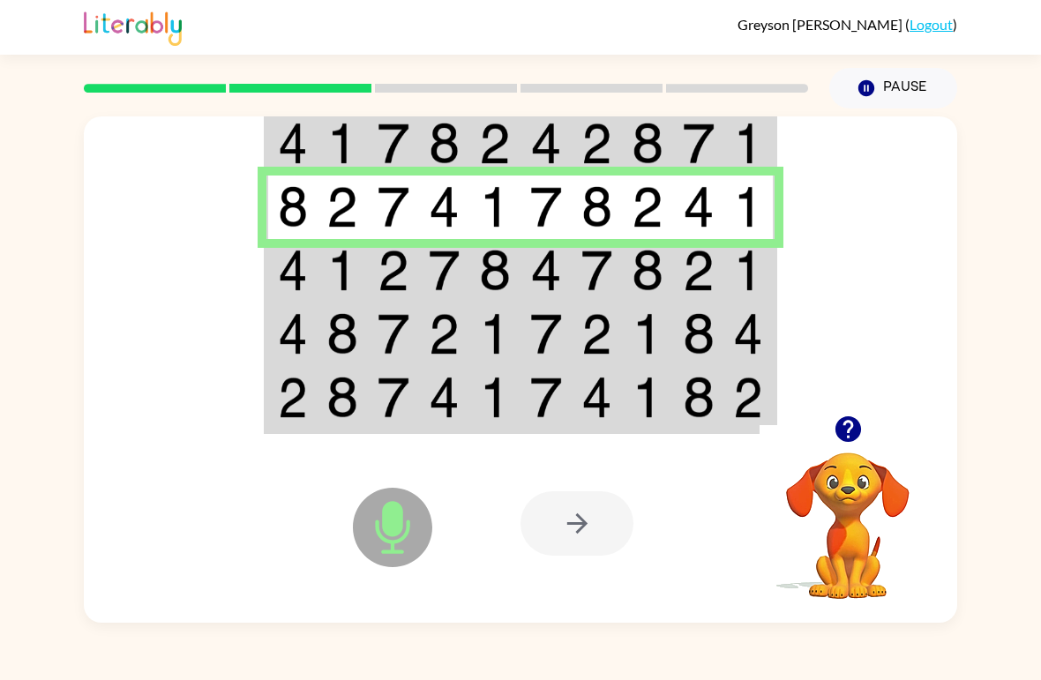
click at [471, 283] on td at bounding box center [494, 271] width 51 height 64
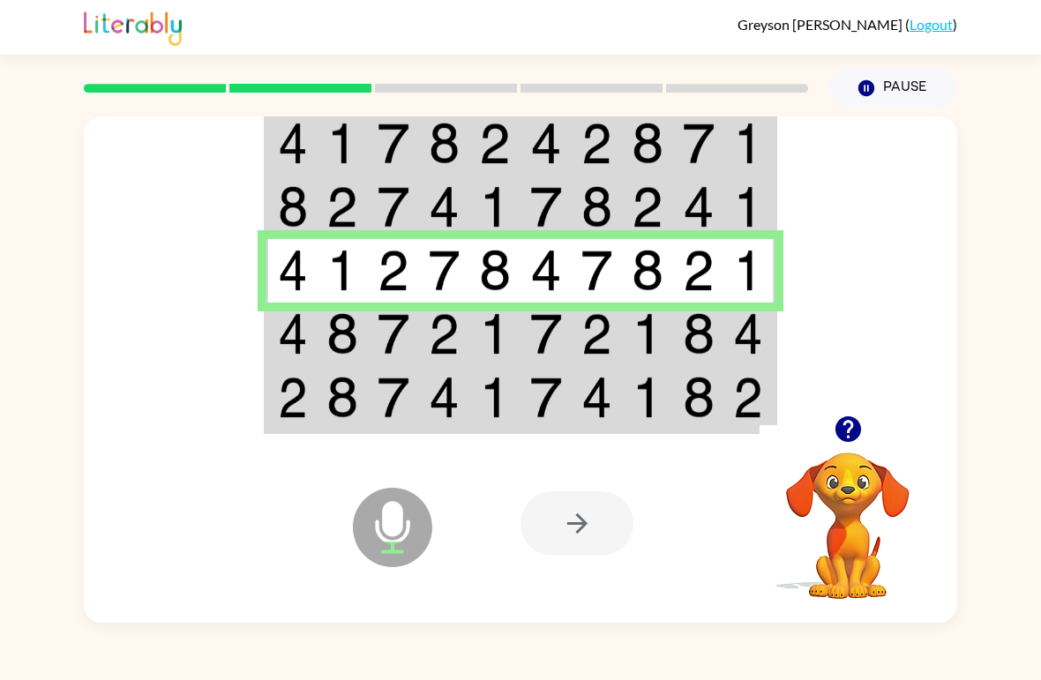
click at [363, 318] on td at bounding box center [342, 335] width 51 height 64
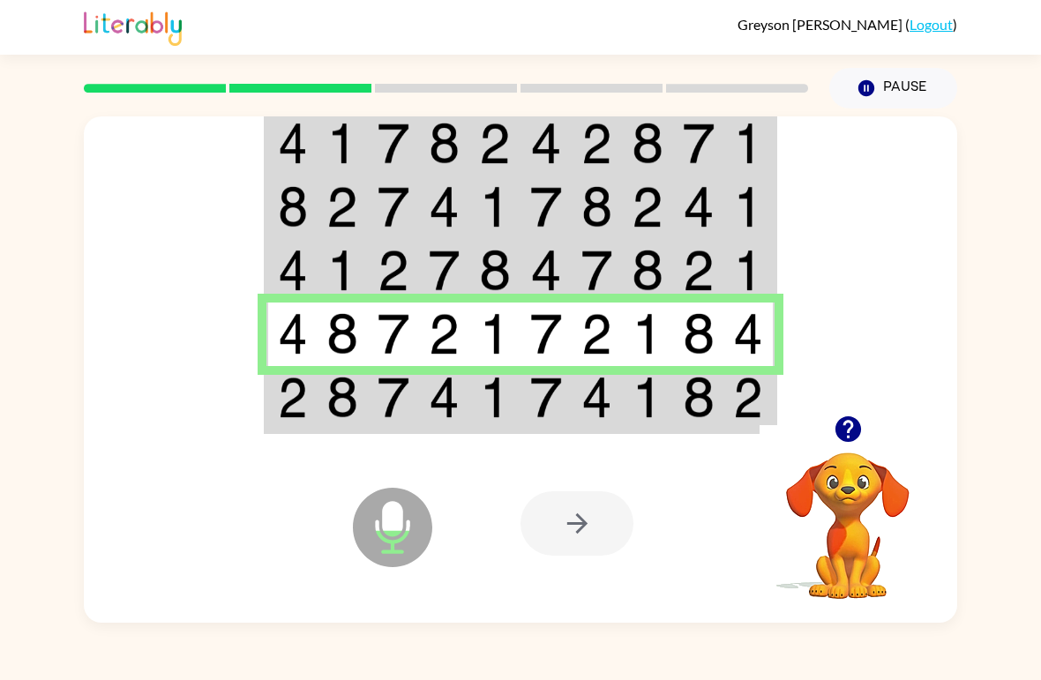
click at [415, 375] on td at bounding box center [393, 399] width 51 height 66
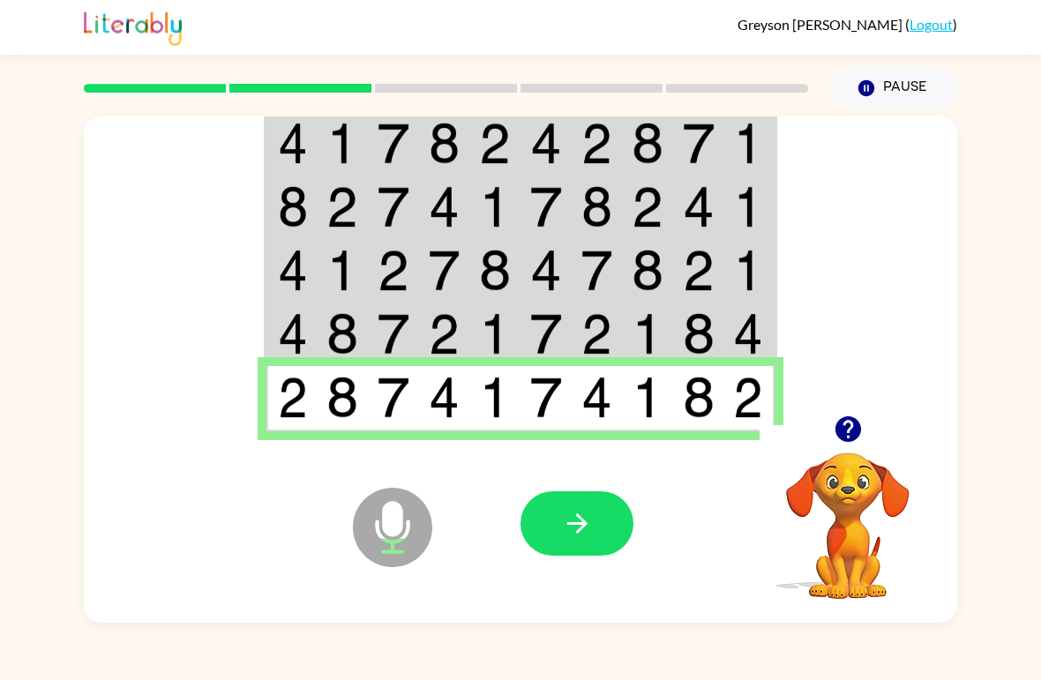
click at [579, 512] on icon "button" at bounding box center [577, 523] width 31 height 31
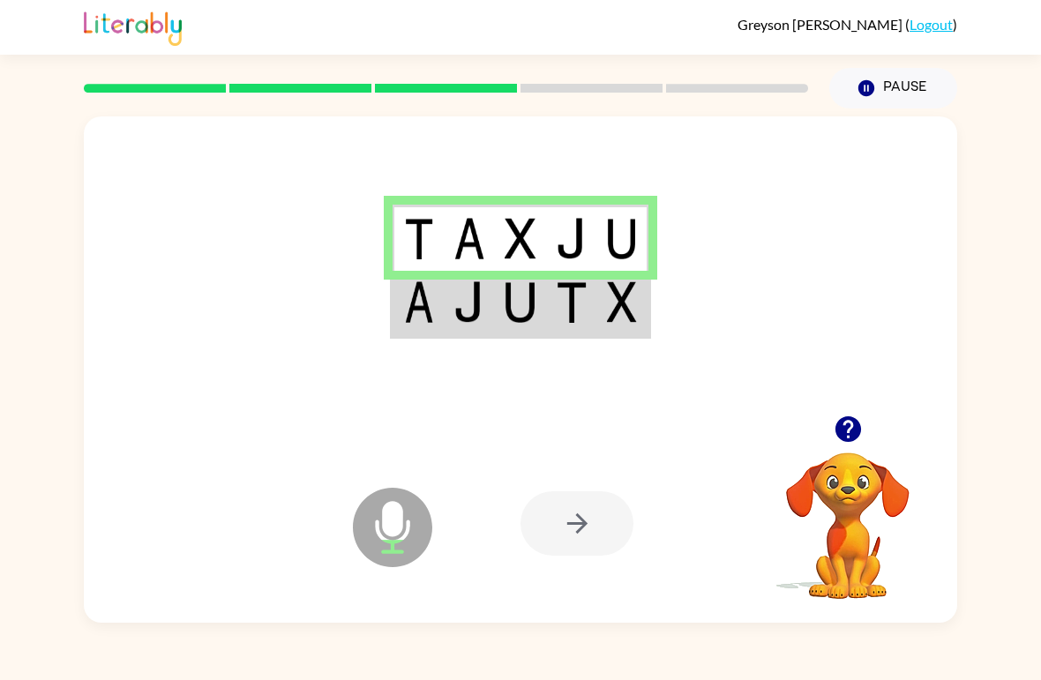
click at [508, 323] on img at bounding box center [521, 301] width 32 height 41
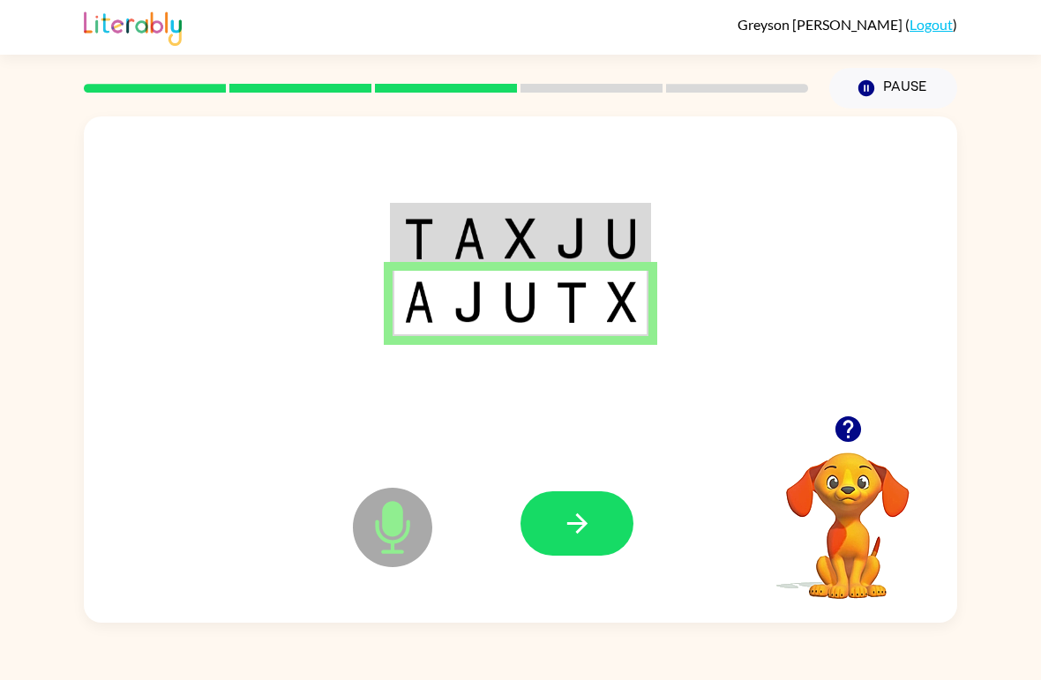
click at [582, 524] on icon "button" at bounding box center [576, 523] width 20 height 20
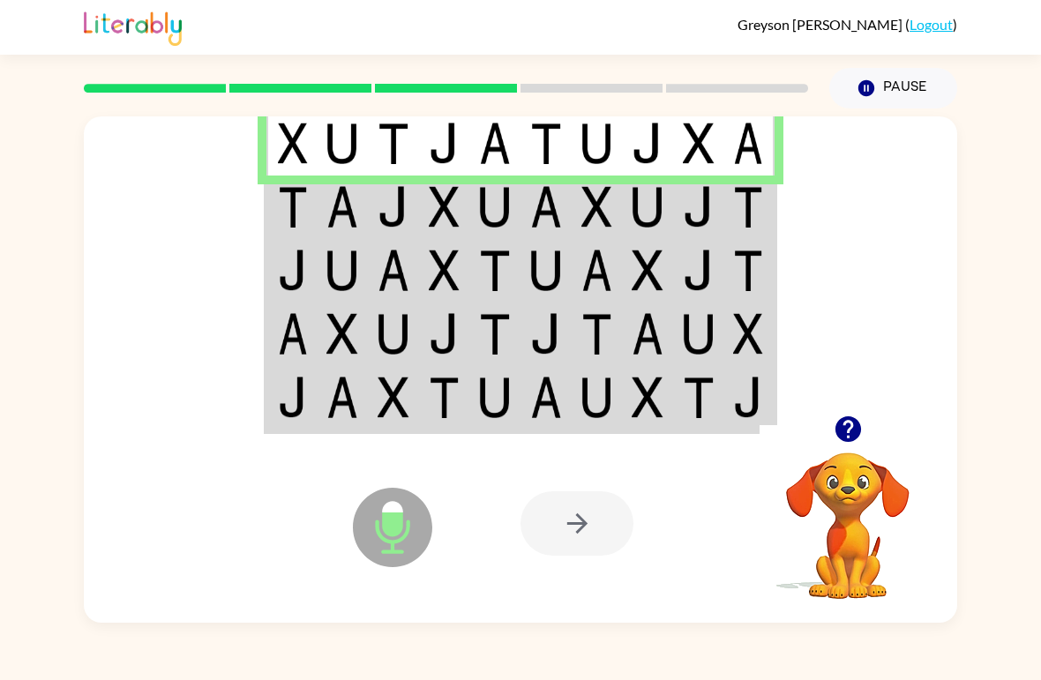
click at [595, 230] on td at bounding box center [597, 208] width 51 height 64
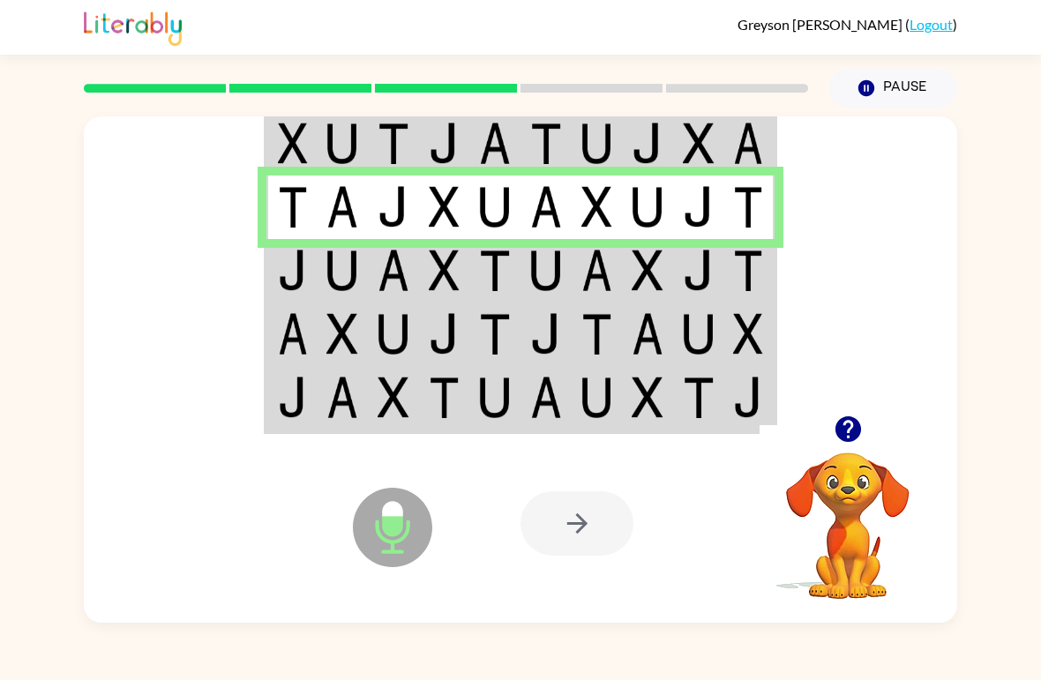
click at [451, 277] on img at bounding box center [445, 270] width 32 height 41
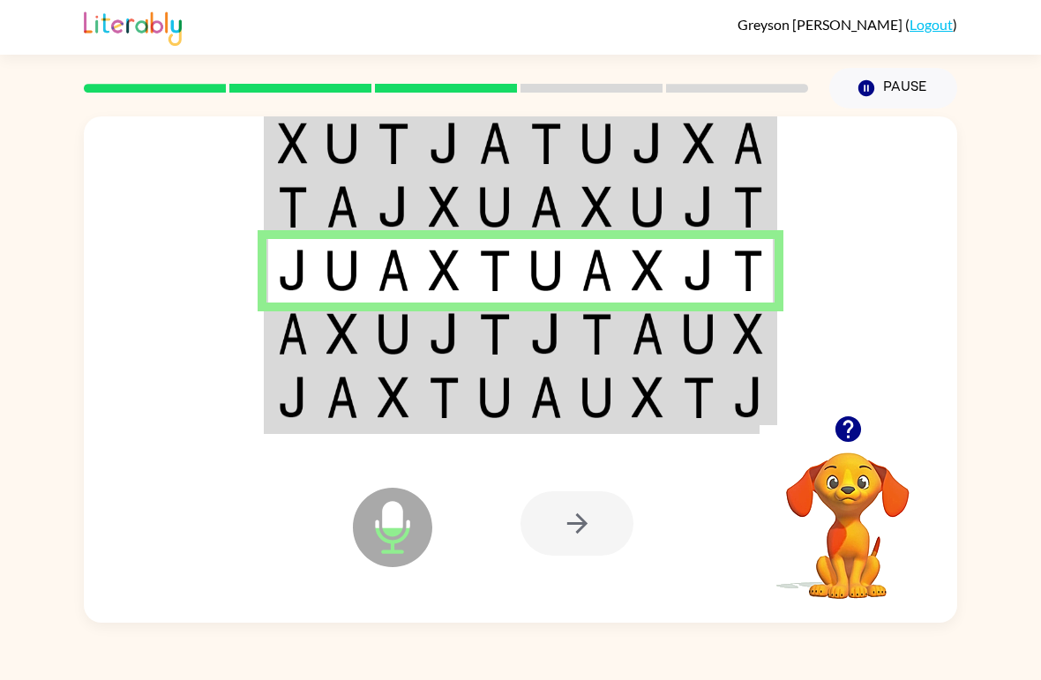
click at [496, 345] on img at bounding box center [495, 333] width 32 height 41
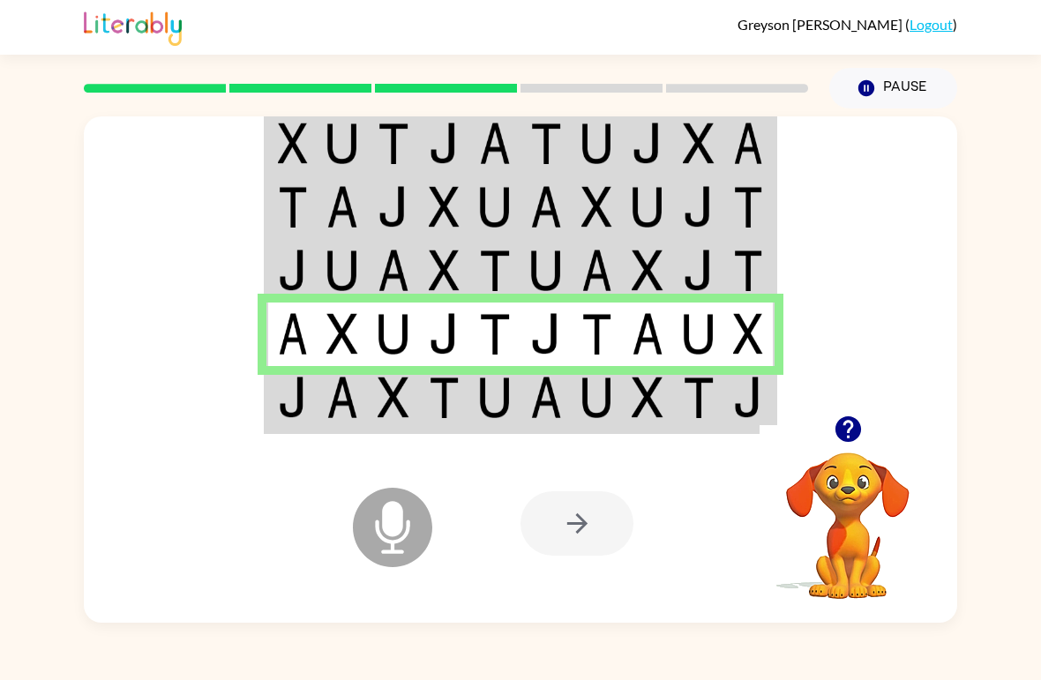
click at [361, 415] on td at bounding box center [342, 399] width 51 height 66
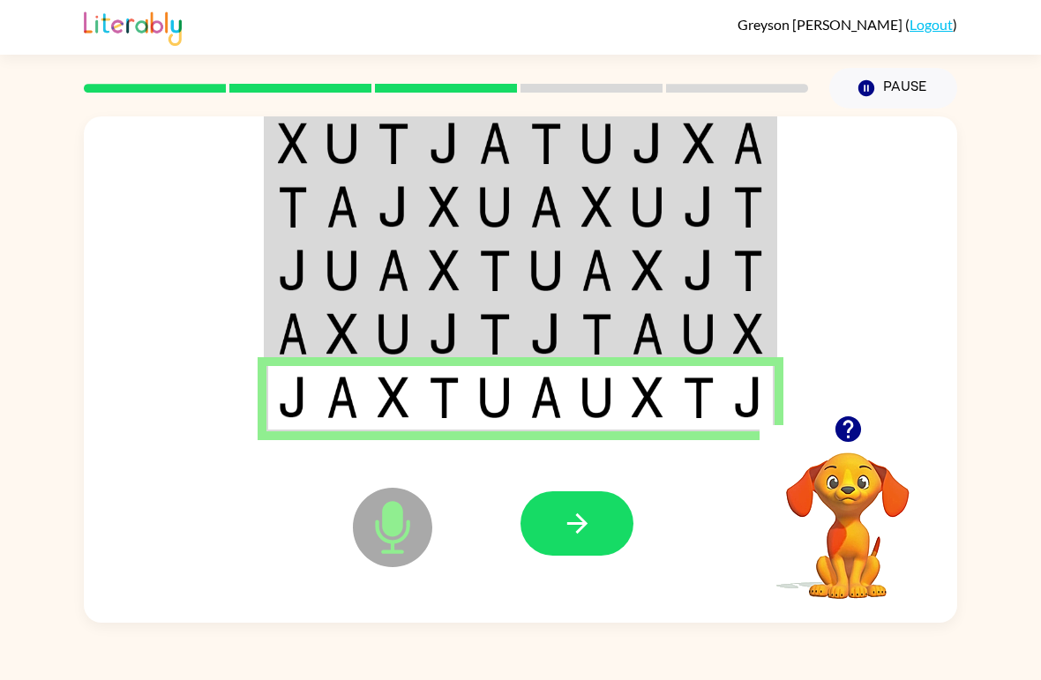
click at [583, 526] on icon "button" at bounding box center [576, 523] width 20 height 20
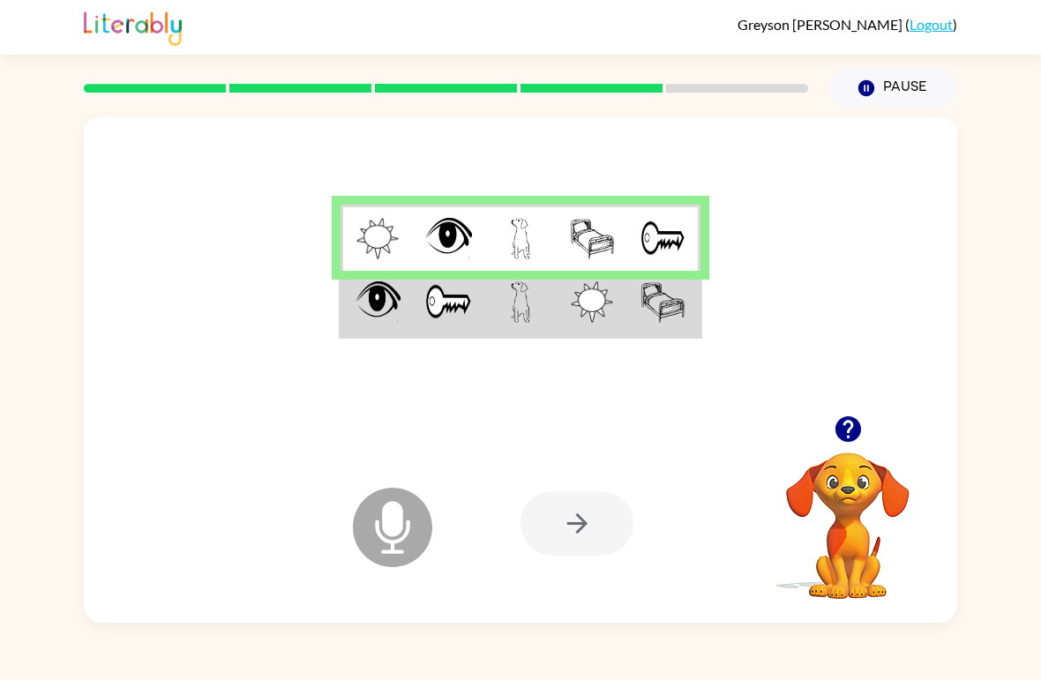
click at [443, 300] on img at bounding box center [449, 301] width 48 height 41
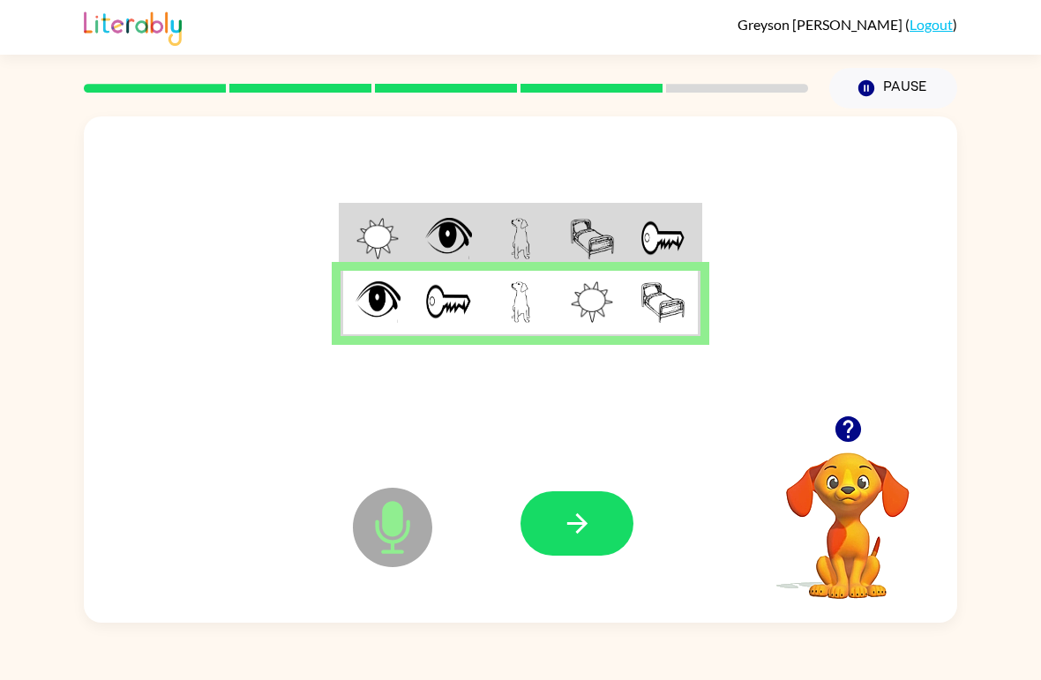
click at [580, 521] on icon "button" at bounding box center [577, 523] width 31 height 31
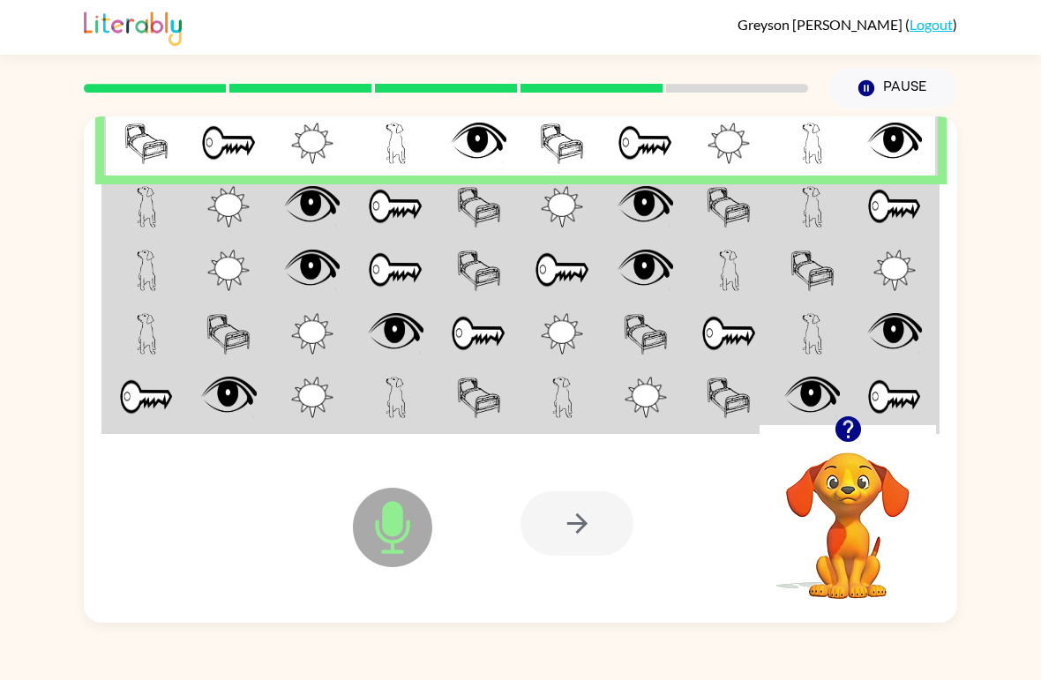
click at [327, 204] on img at bounding box center [312, 206] width 56 height 41
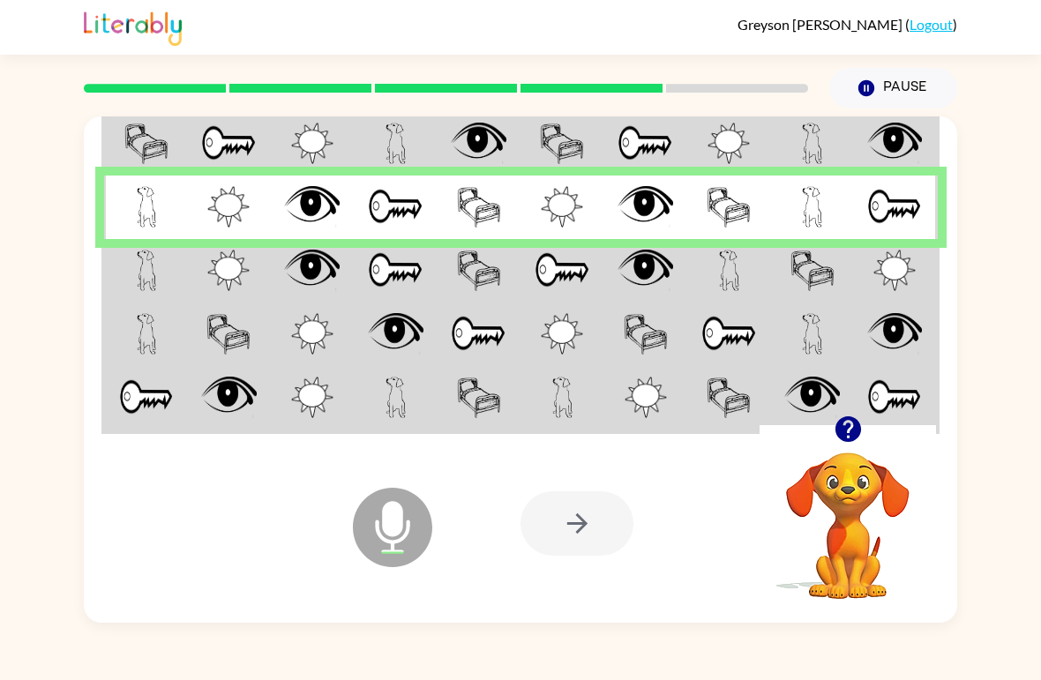
click at [155, 255] on img at bounding box center [147, 270] width 20 height 41
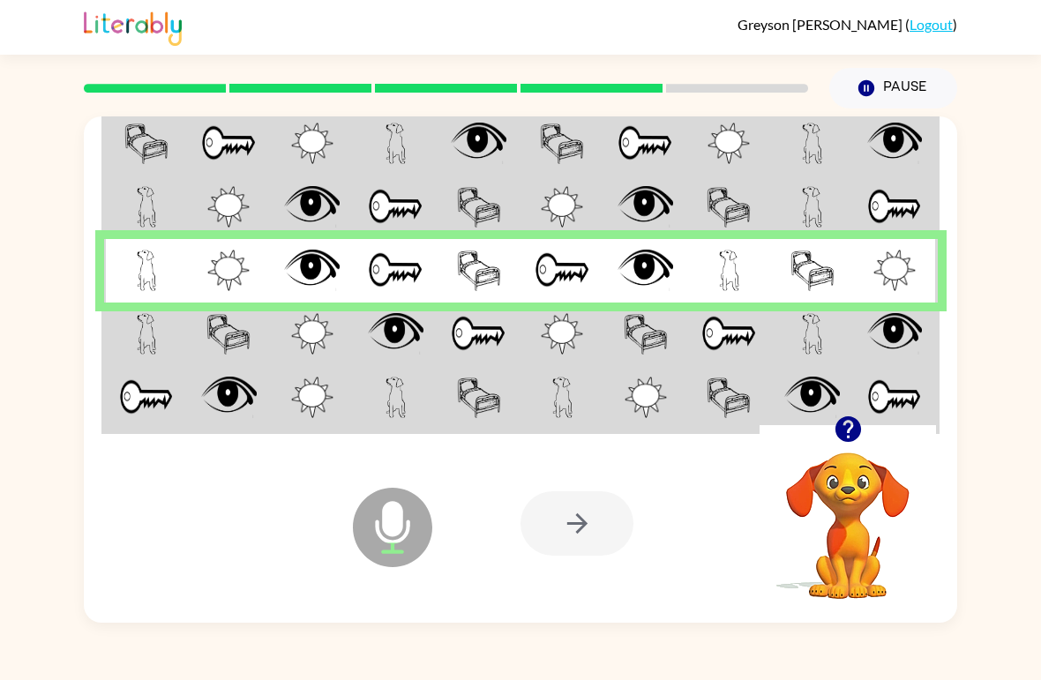
click at [595, 358] on td at bounding box center [562, 335] width 84 height 64
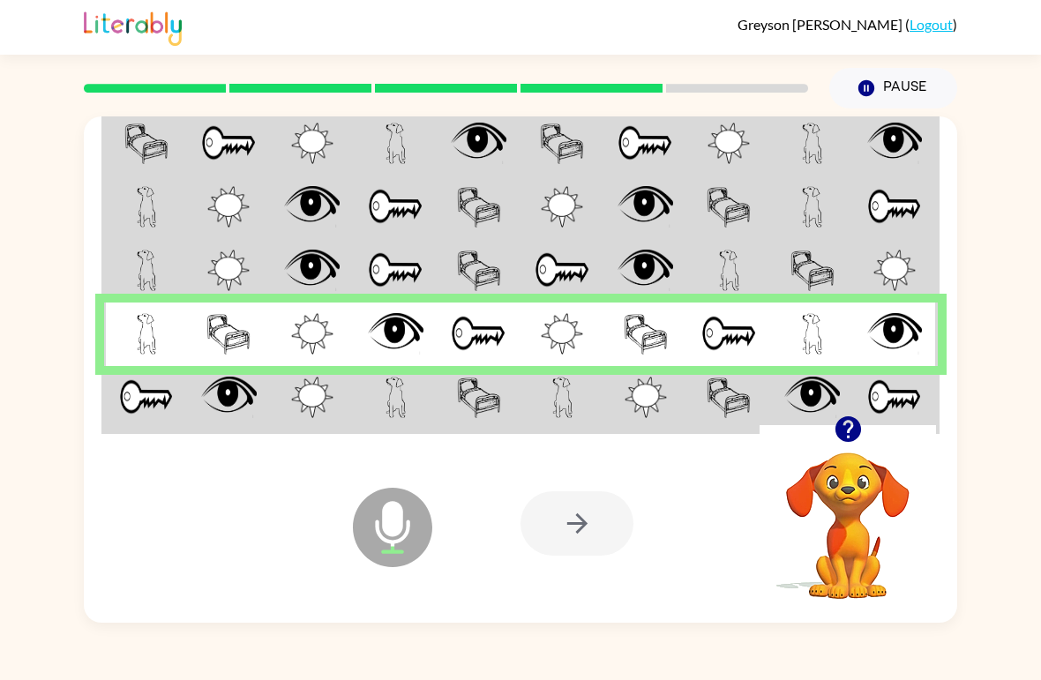
click at [259, 423] on td at bounding box center [229, 399] width 84 height 66
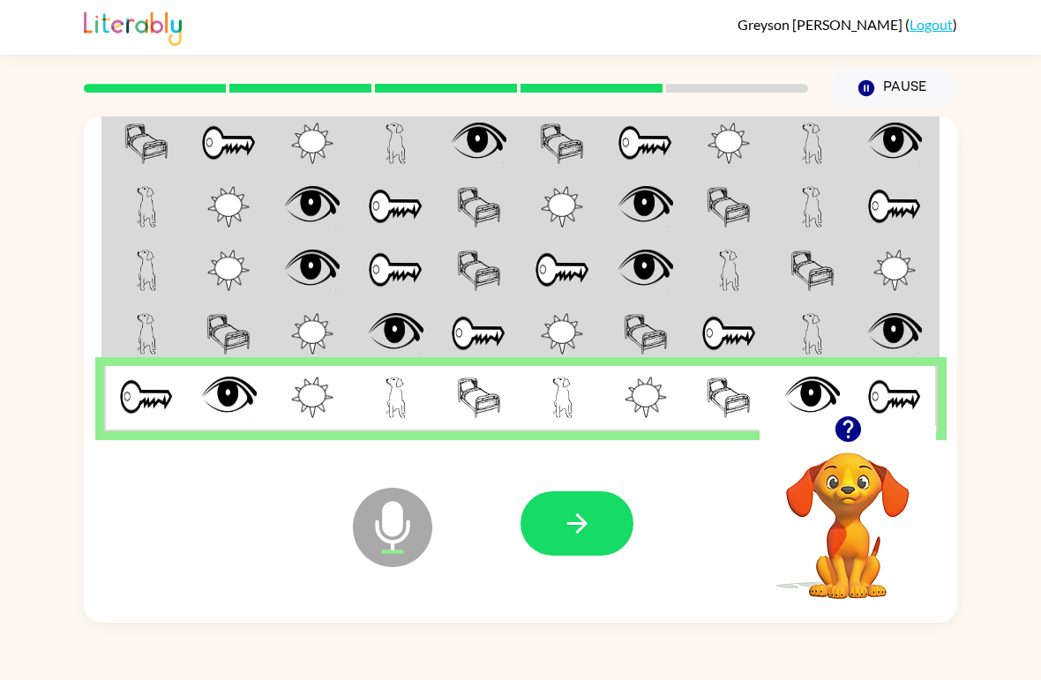
click at [598, 518] on button "button" at bounding box center [576, 523] width 113 height 64
